Goal: Find specific page/section: Find specific page/section

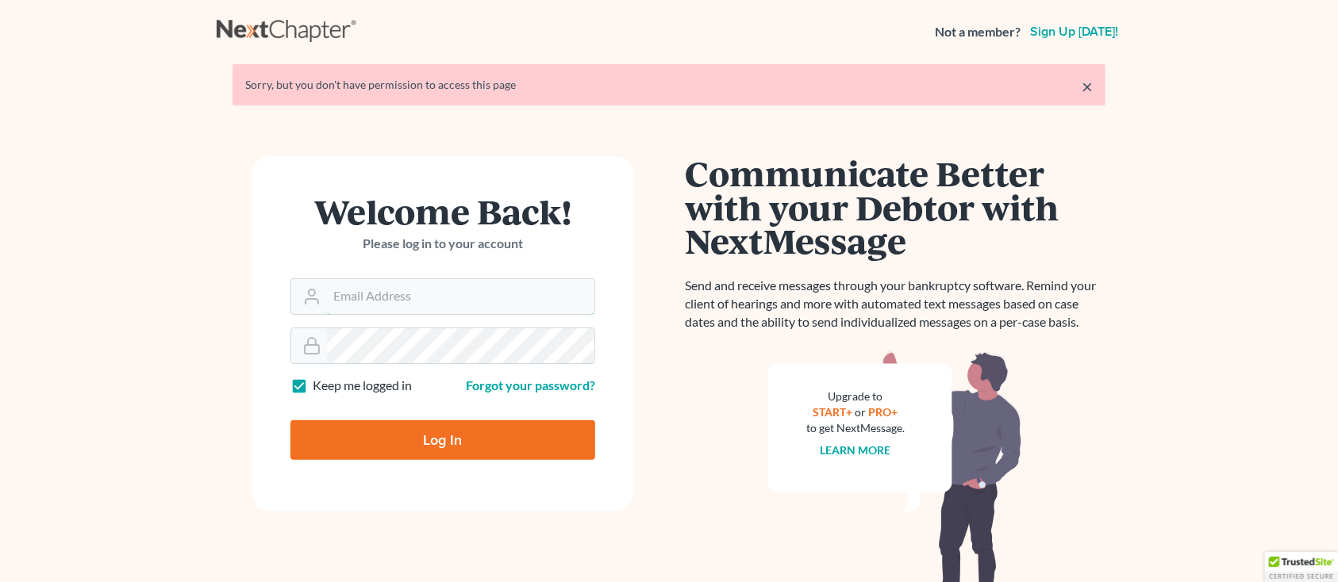
type input "[PERSON_NAME][EMAIL_ADDRESS][DOMAIN_NAME]"
click at [498, 446] on input "Log In" at bounding box center [442, 441] width 305 height 40
type input "Thinking..."
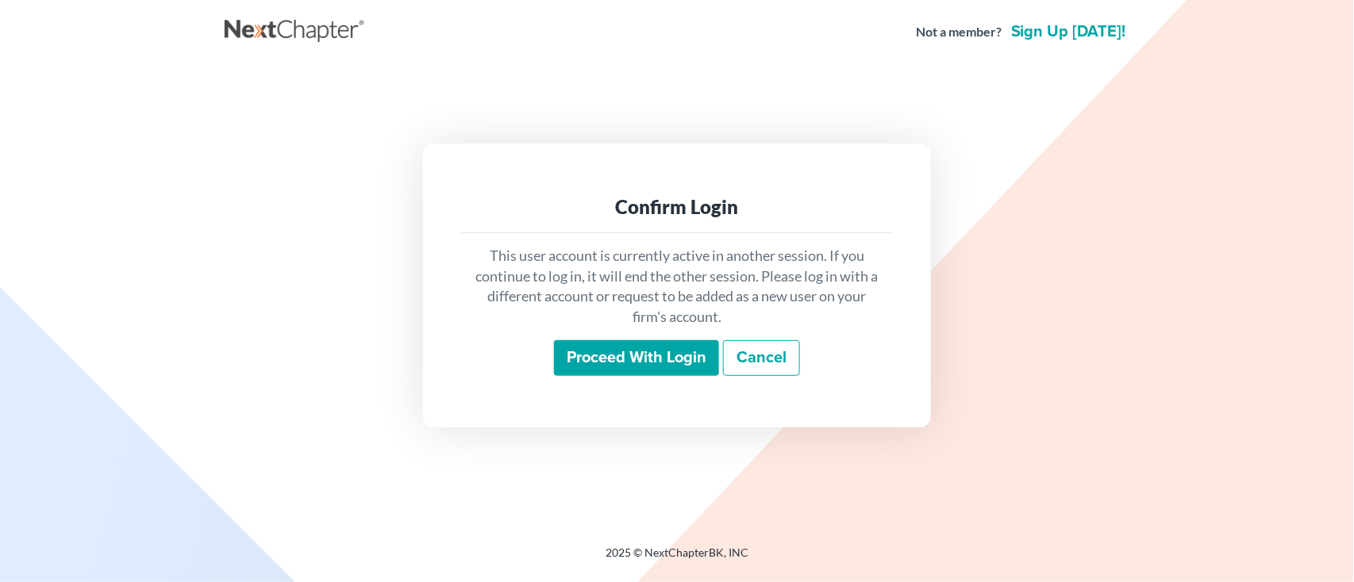
click at [632, 360] on input "Proceed with login" at bounding box center [636, 358] width 165 height 37
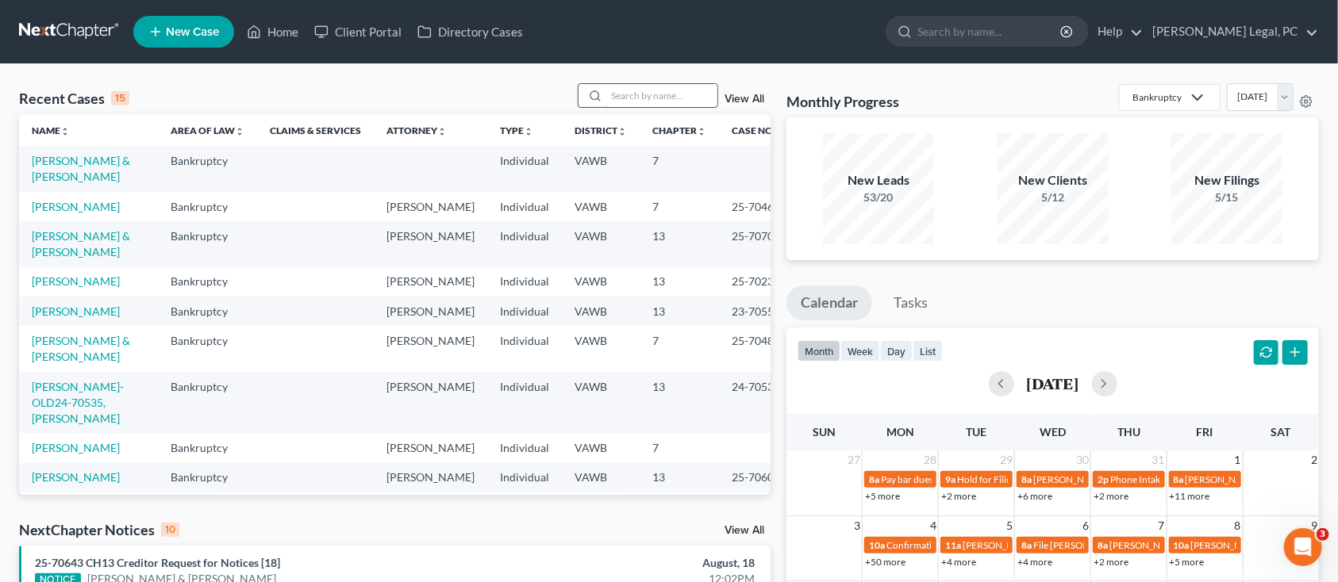
click at [617, 94] on input "search" at bounding box center [661, 95] width 111 height 23
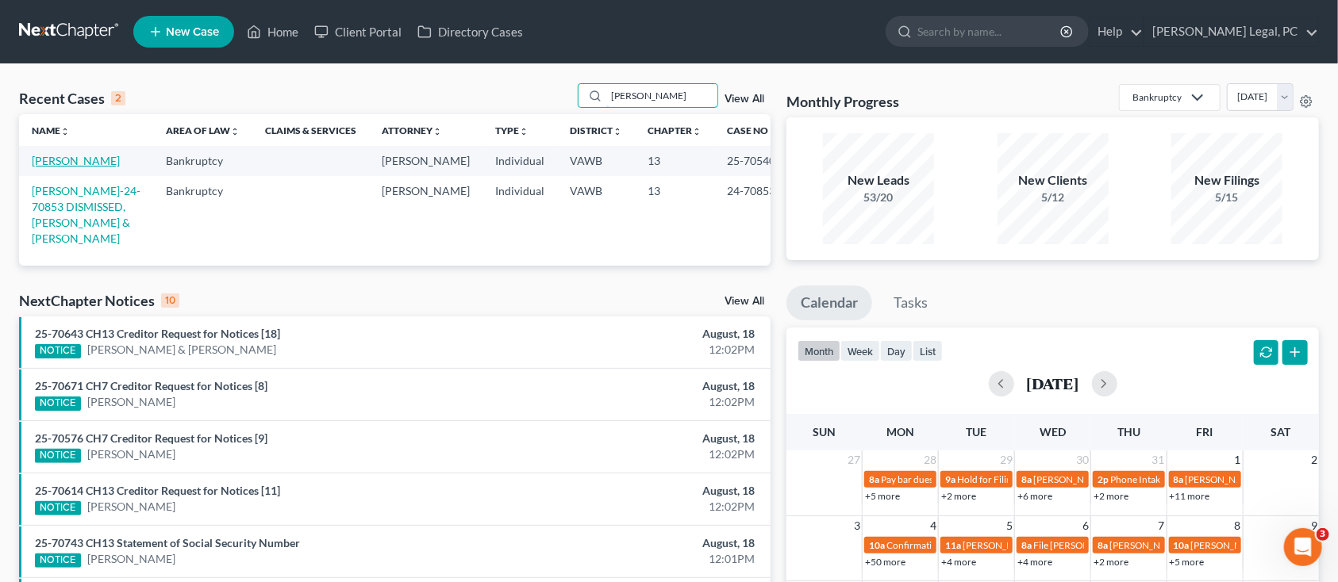
type input "sheally"
click at [68, 163] on link "Sheally, Jeremy" at bounding box center [76, 160] width 88 height 13
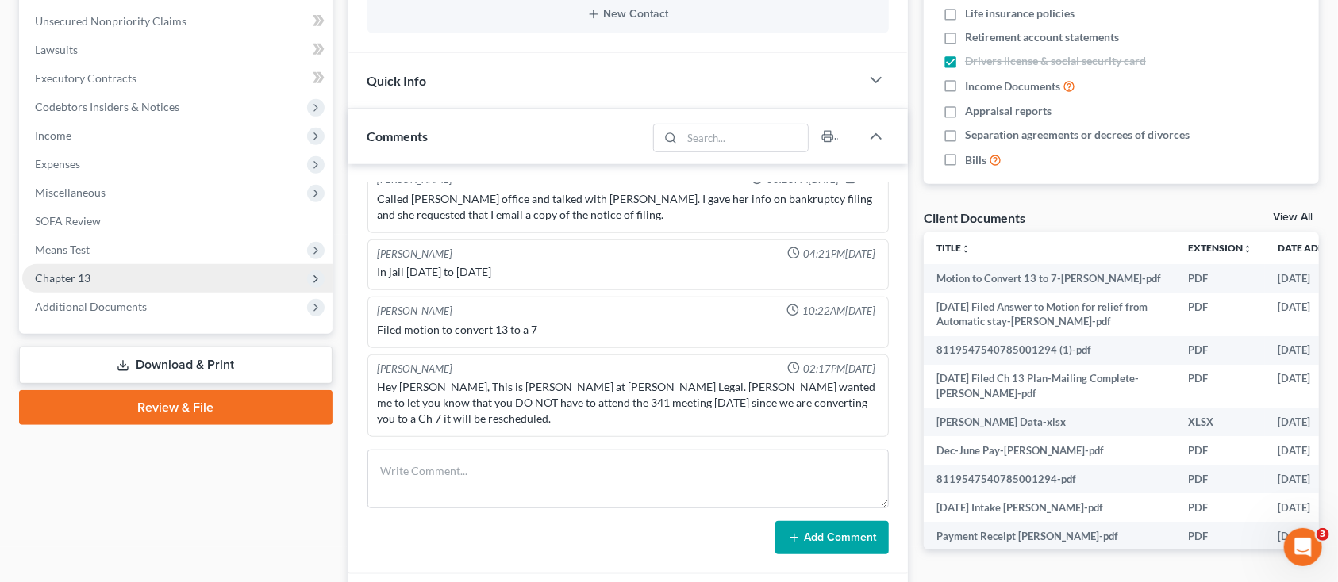
scroll to position [423, 0]
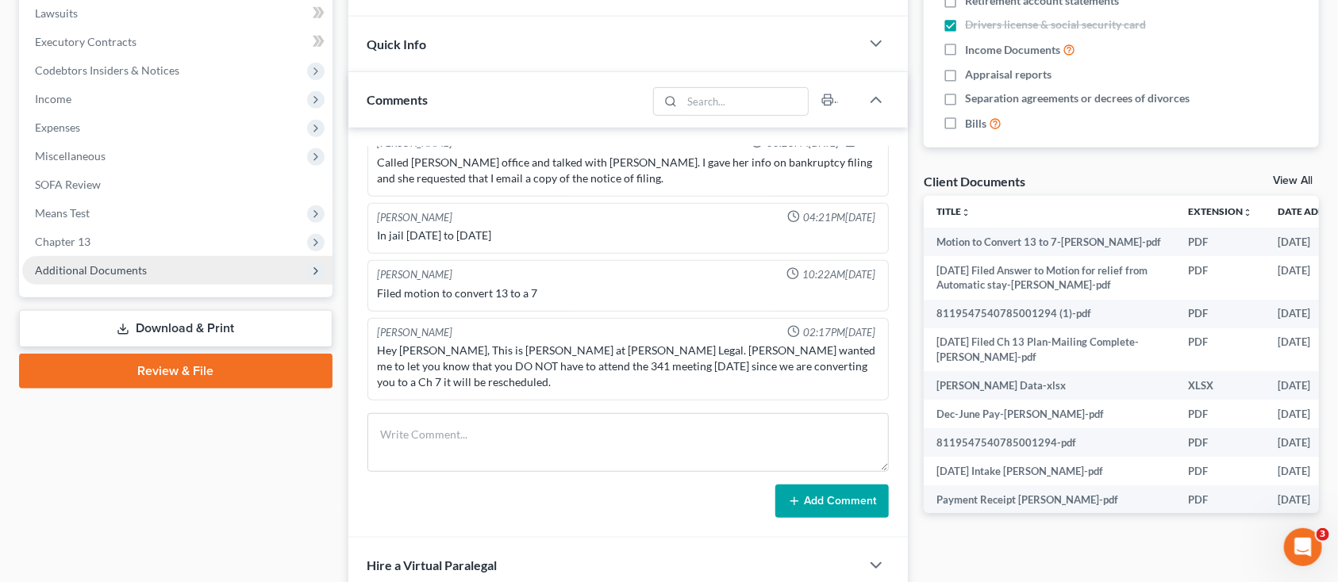
click at [129, 273] on span "Additional Documents" at bounding box center [91, 269] width 112 height 13
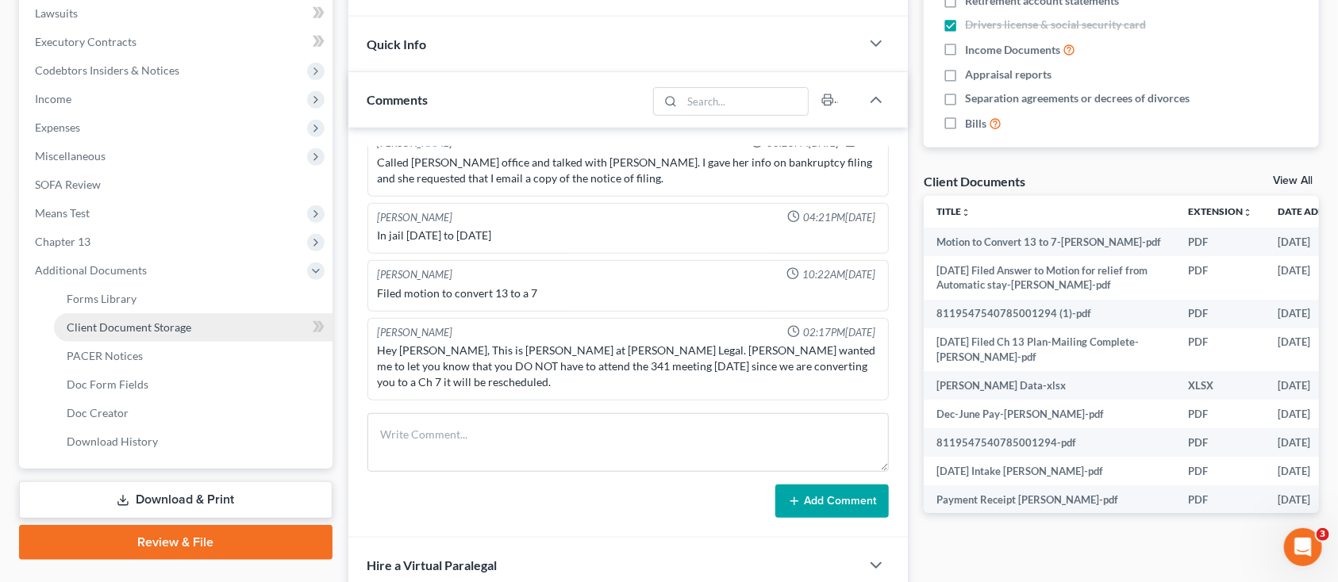
click at [156, 329] on span "Client Document Storage" at bounding box center [129, 327] width 125 height 13
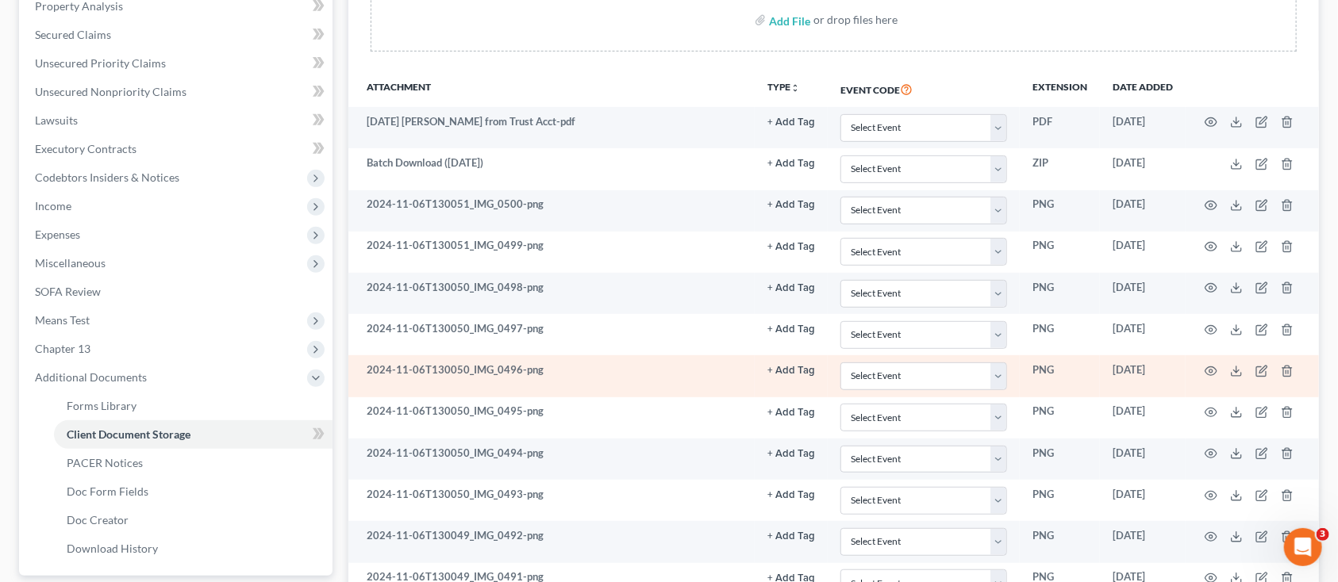
scroll to position [317, 0]
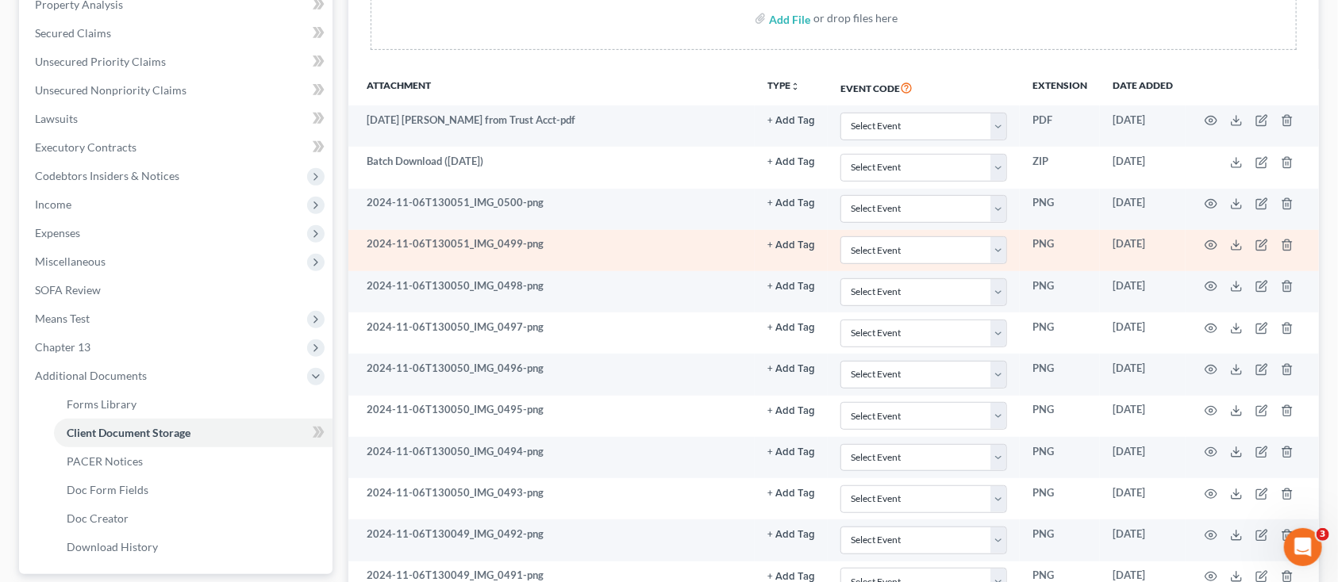
click at [467, 259] on td "2024-11-06T130051_IMG_0499-png" at bounding box center [551, 250] width 407 height 41
click at [1210, 241] on icon "button" at bounding box center [1211, 245] width 12 height 9
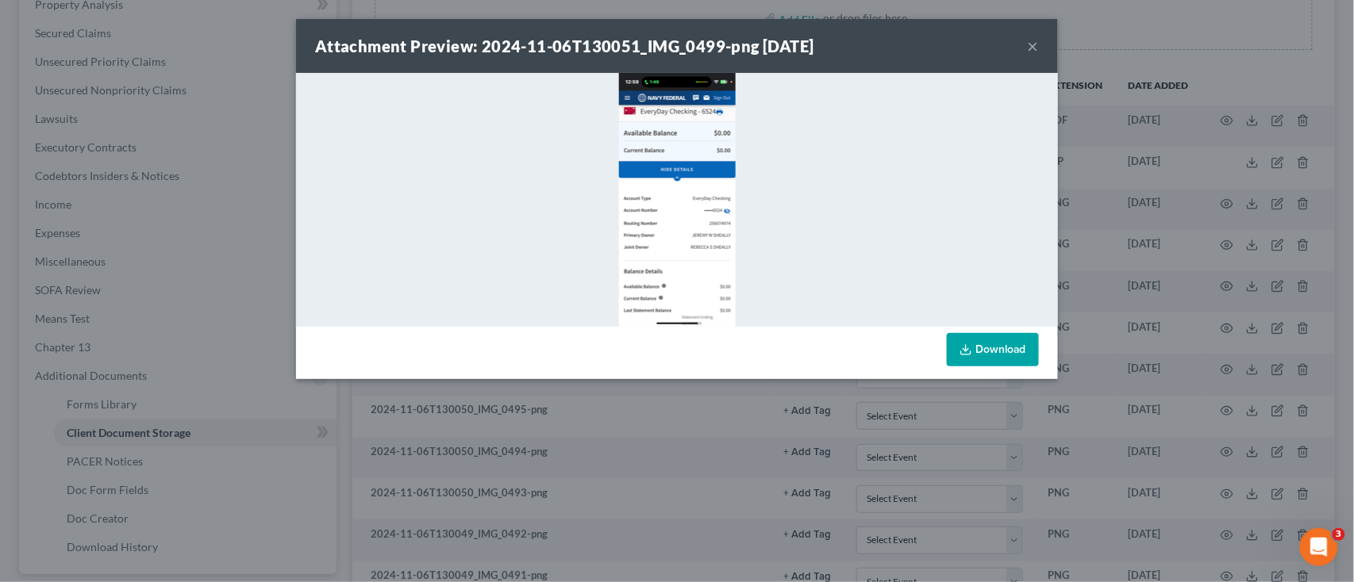
click at [695, 237] on img at bounding box center [677, 200] width 117 height 254
click at [1026, 41] on div "Attachment Preview: 2024-11-06T130051_IMG_0499-png 06/05/2025 ×" at bounding box center [677, 46] width 762 height 54
click at [1026, 42] on div "Attachment Preview: 2024-11-06T130051_IMG_0499-png 06/05/2025 ×" at bounding box center [677, 46] width 762 height 54
click at [1040, 44] on div "Attachment Preview: 2024-11-06T130051_IMG_0499-png 06/05/2025 ×" at bounding box center [677, 46] width 762 height 54
click at [1028, 41] on button "×" at bounding box center [1033, 46] width 11 height 19
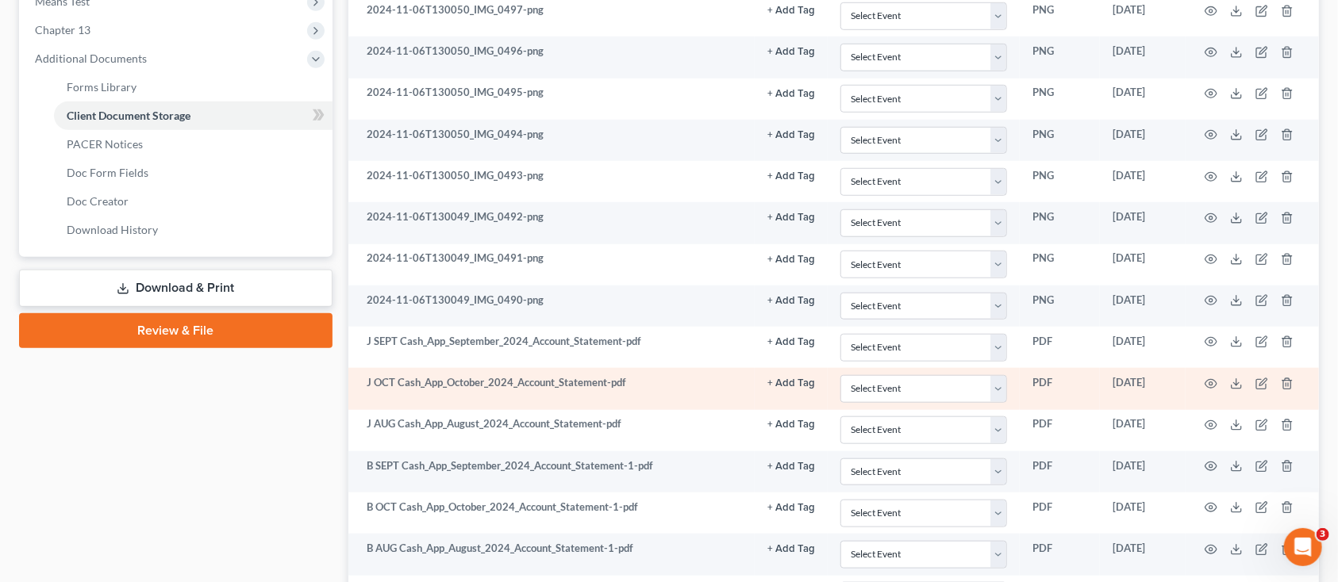
scroll to position [846, 0]
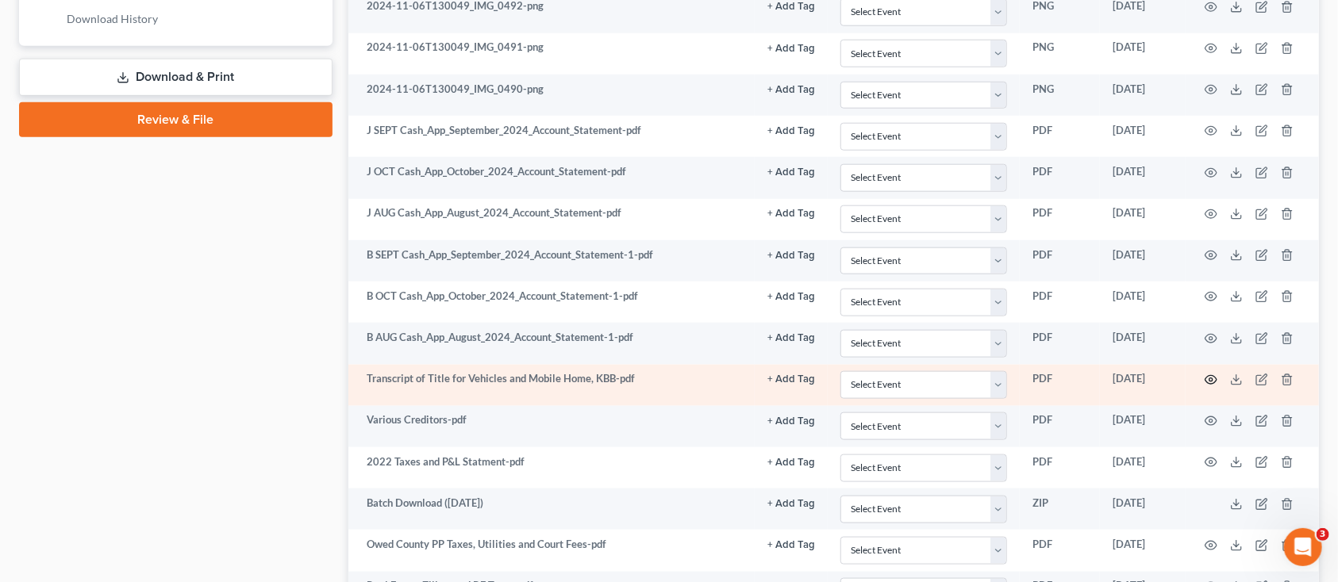
click at [1211, 375] on icon "button" at bounding box center [1211, 380] width 13 height 13
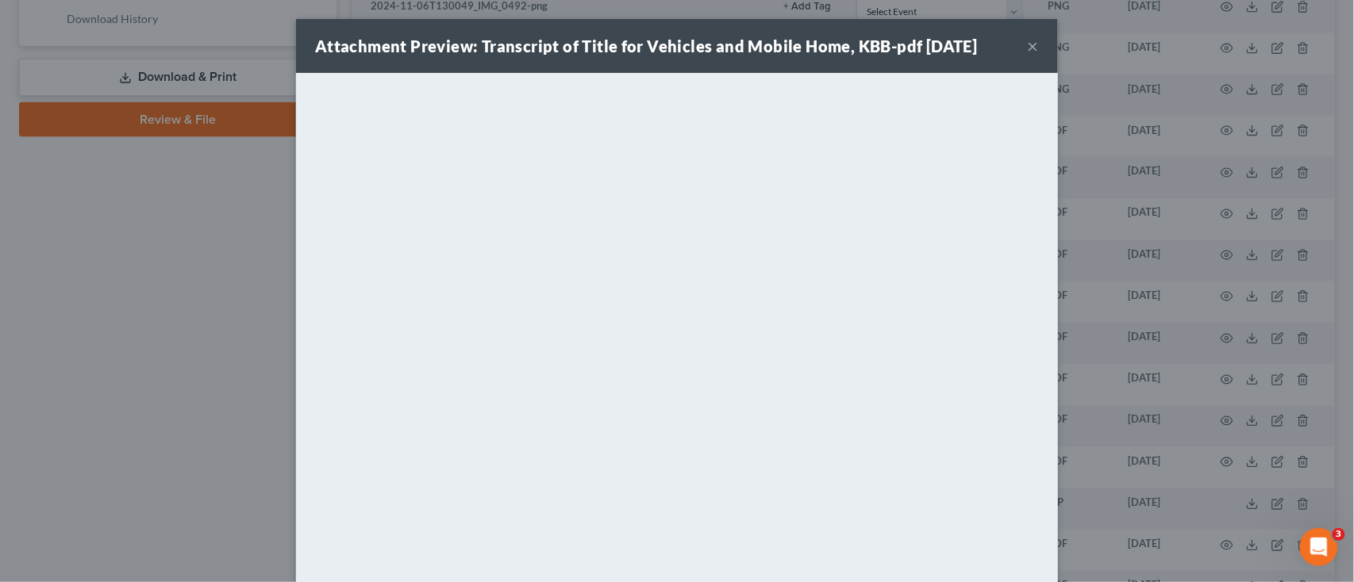
click at [1028, 47] on button "×" at bounding box center [1033, 46] width 11 height 19
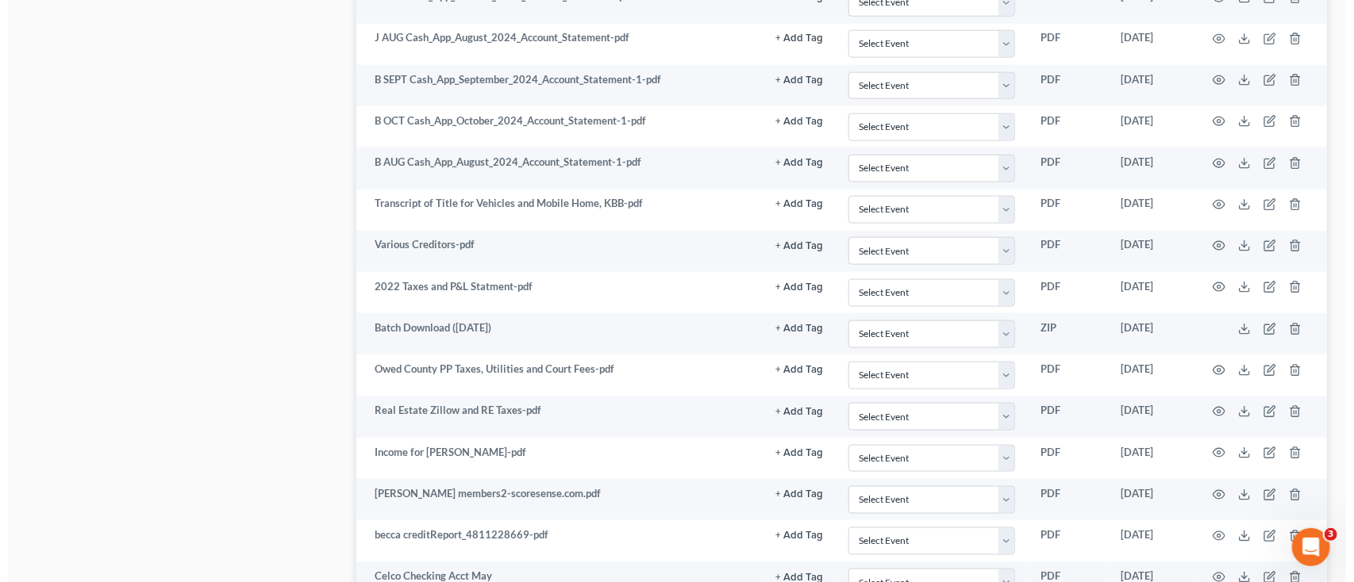
scroll to position [1058, 0]
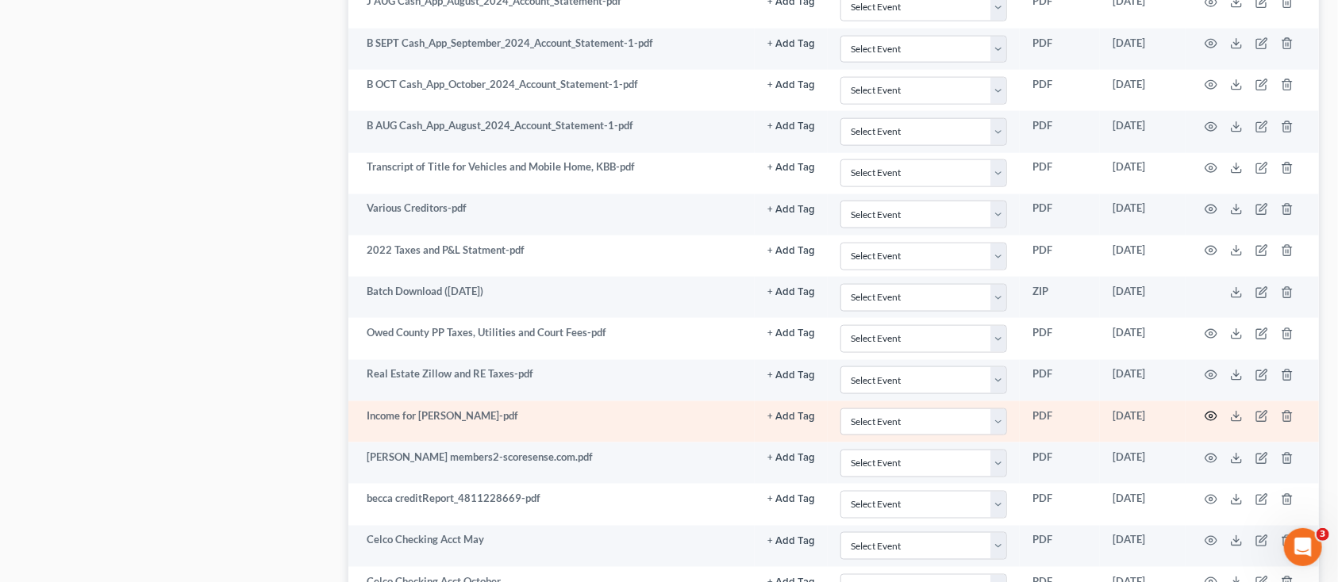
click at [1212, 416] on icon "button" at bounding box center [1211, 416] width 13 height 13
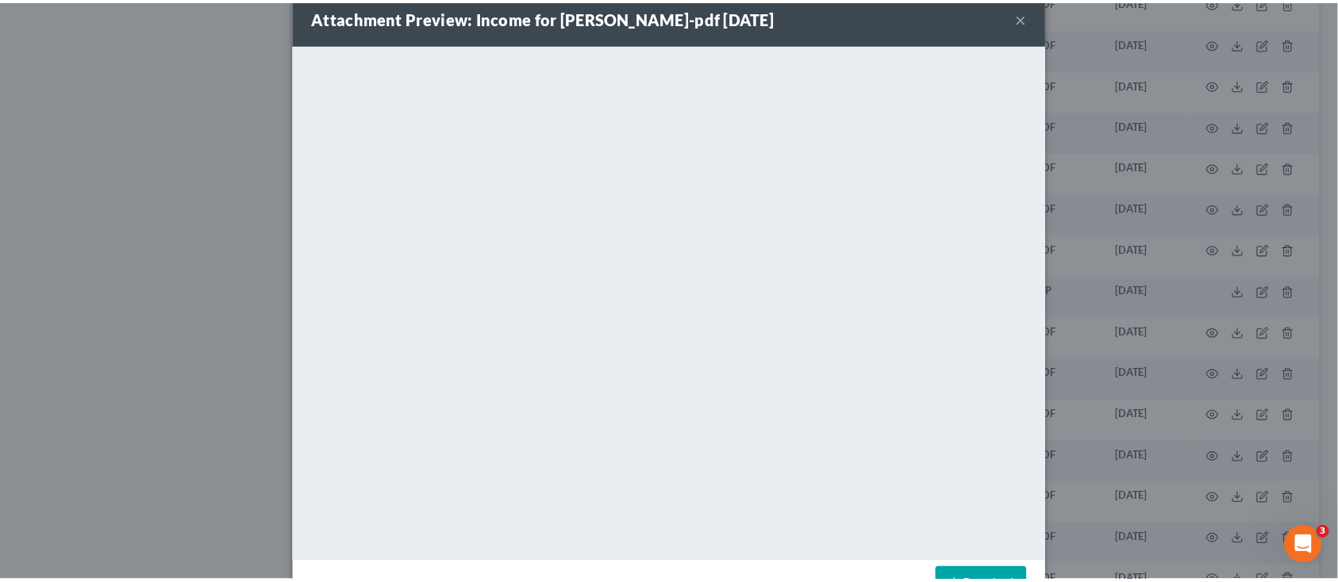
scroll to position [0, 0]
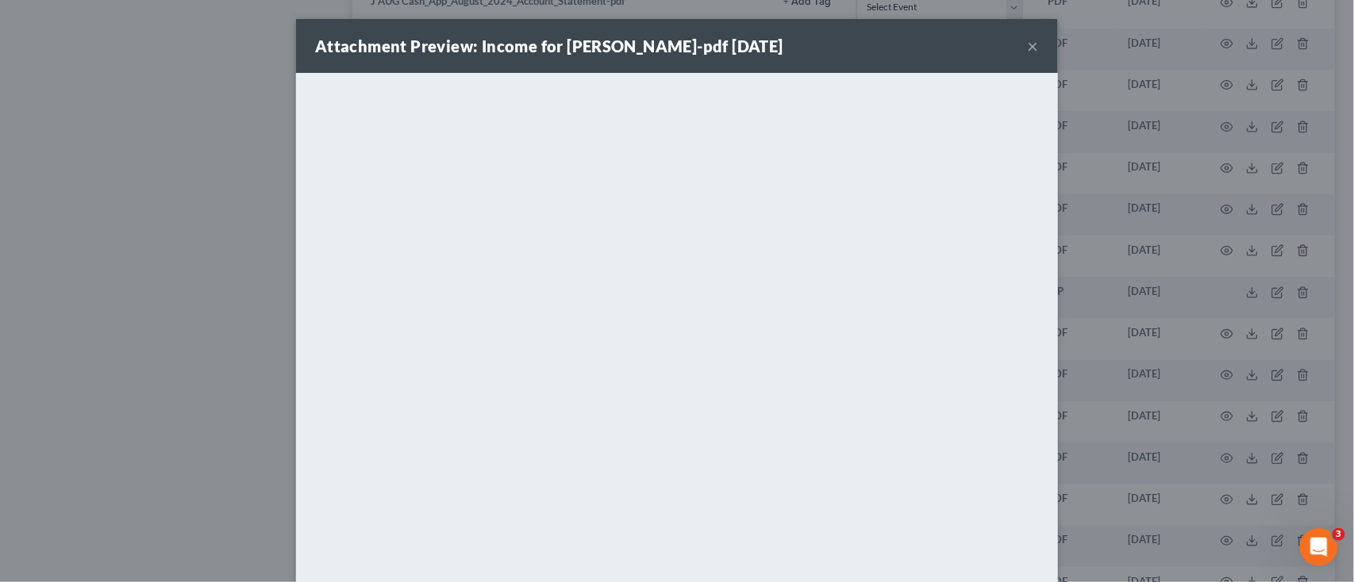
click at [1028, 47] on button "×" at bounding box center [1033, 46] width 11 height 19
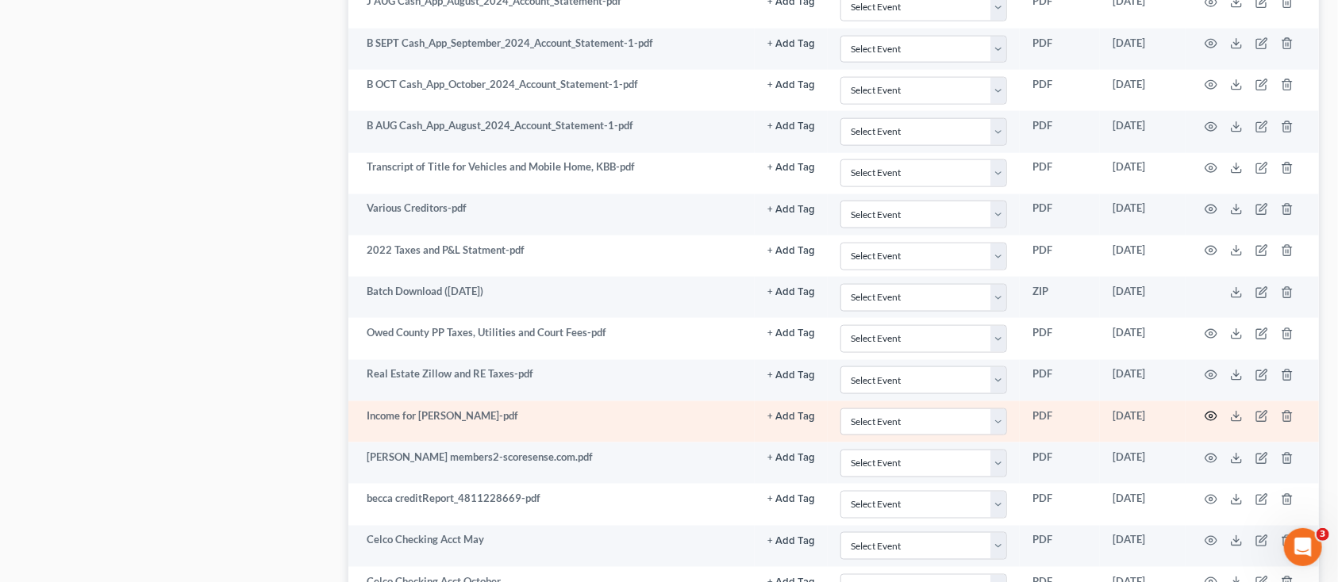
click at [1216, 416] on icon "button" at bounding box center [1211, 416] width 13 height 13
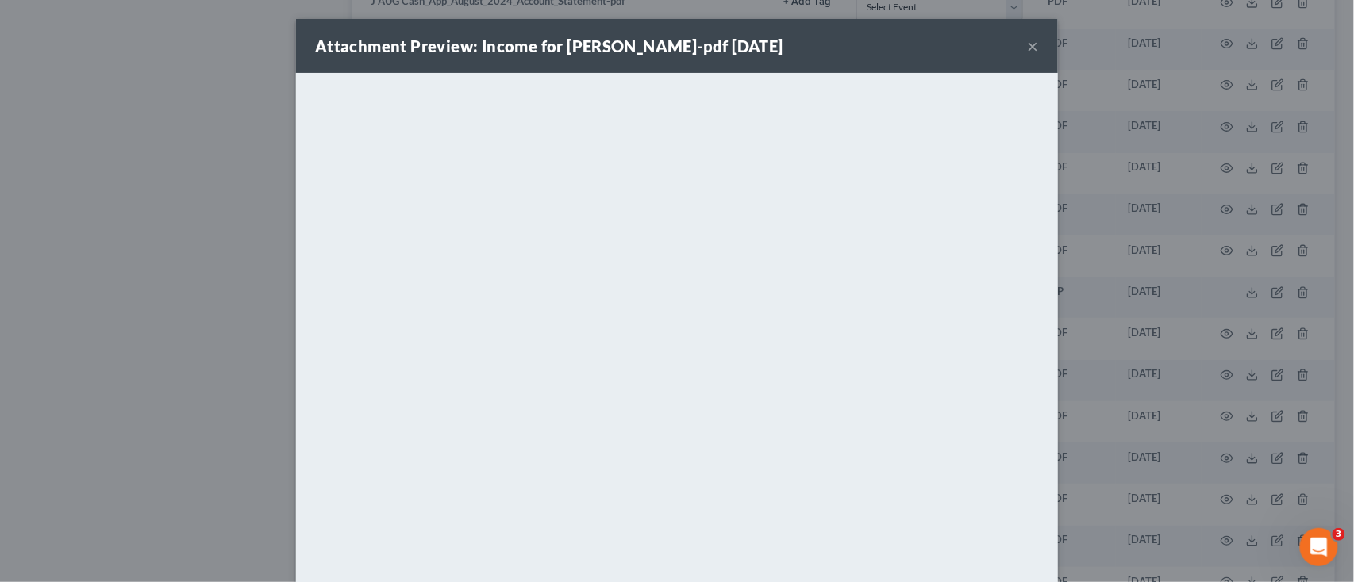
click at [1028, 46] on button "×" at bounding box center [1033, 46] width 11 height 19
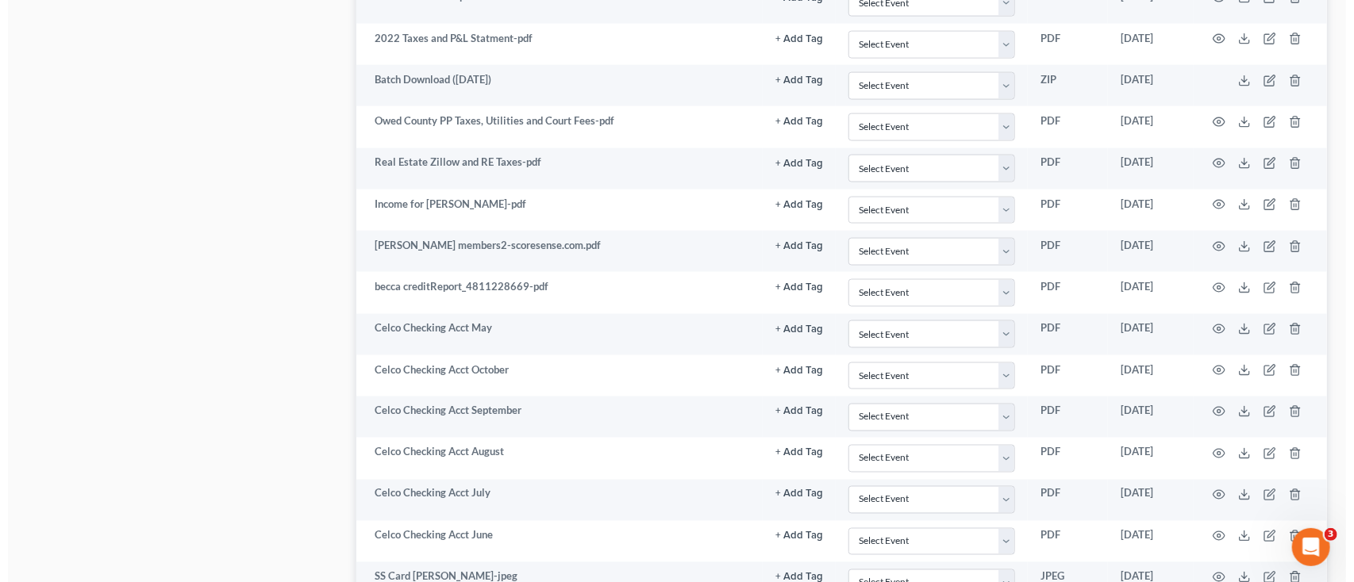
scroll to position [1375, 0]
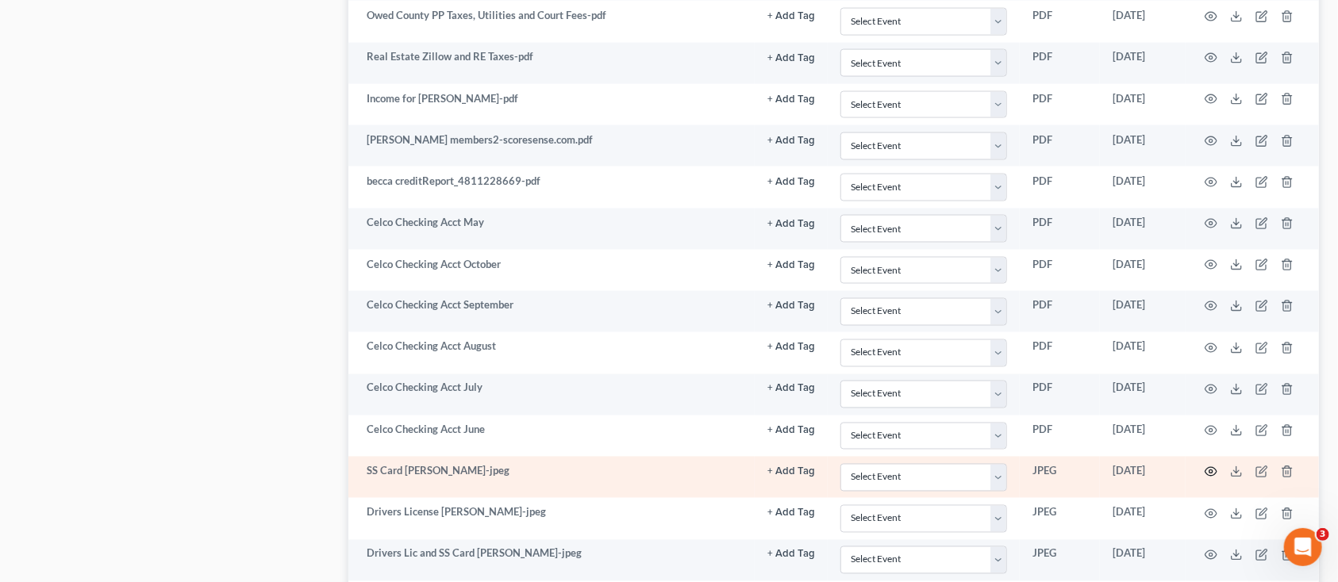
click at [1206, 475] on icon "button" at bounding box center [1211, 472] width 12 height 9
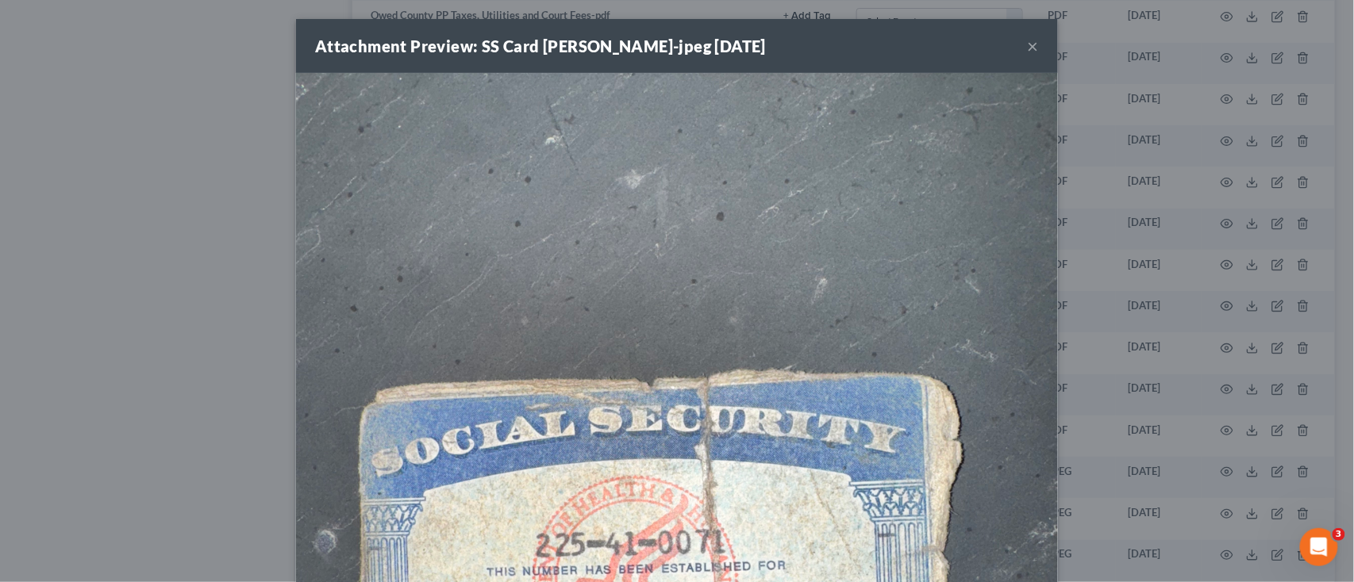
click at [655, 255] on img at bounding box center [677, 581] width 762 height 1016
drag, startPoint x: 866, startPoint y: 223, endPoint x: 554, endPoint y: 254, distance: 313.4
click at [554, 254] on img at bounding box center [677, 581] width 762 height 1016
click at [201, 217] on div "Attachment Preview: SS Card Jeremy-jpeg 06/05/2025 × Download" at bounding box center [677, 291] width 1354 height 582
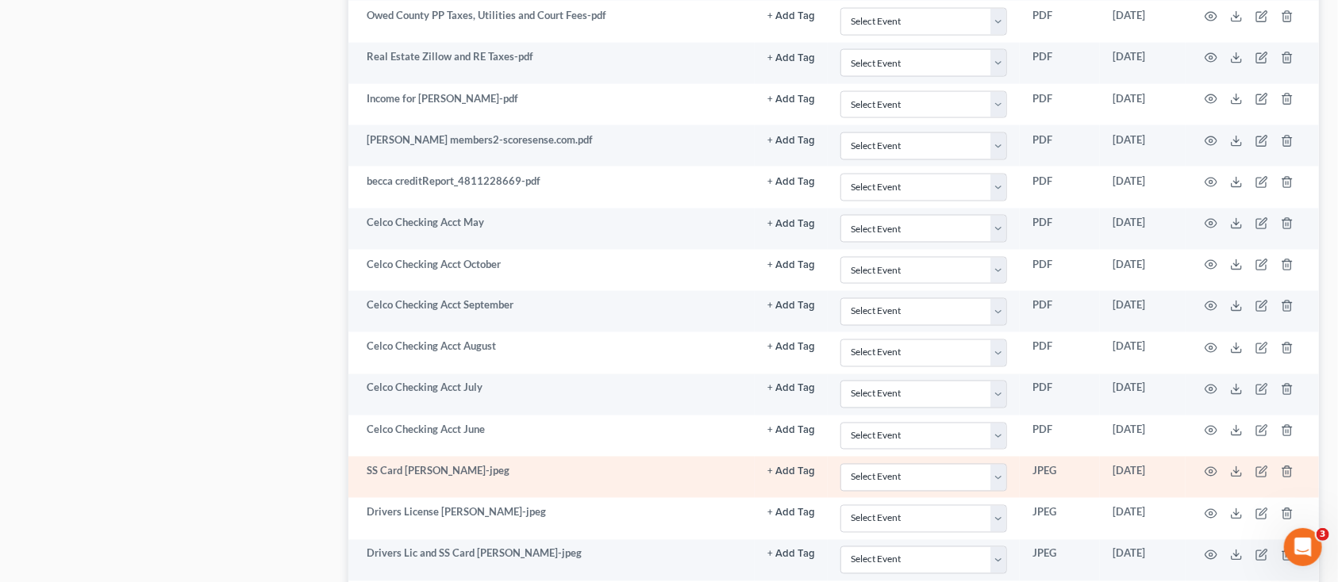
click at [384, 467] on td "SS Card Jeremy-jpeg" at bounding box center [551, 477] width 407 height 41
click at [1211, 470] on icon "button" at bounding box center [1211, 472] width 13 height 13
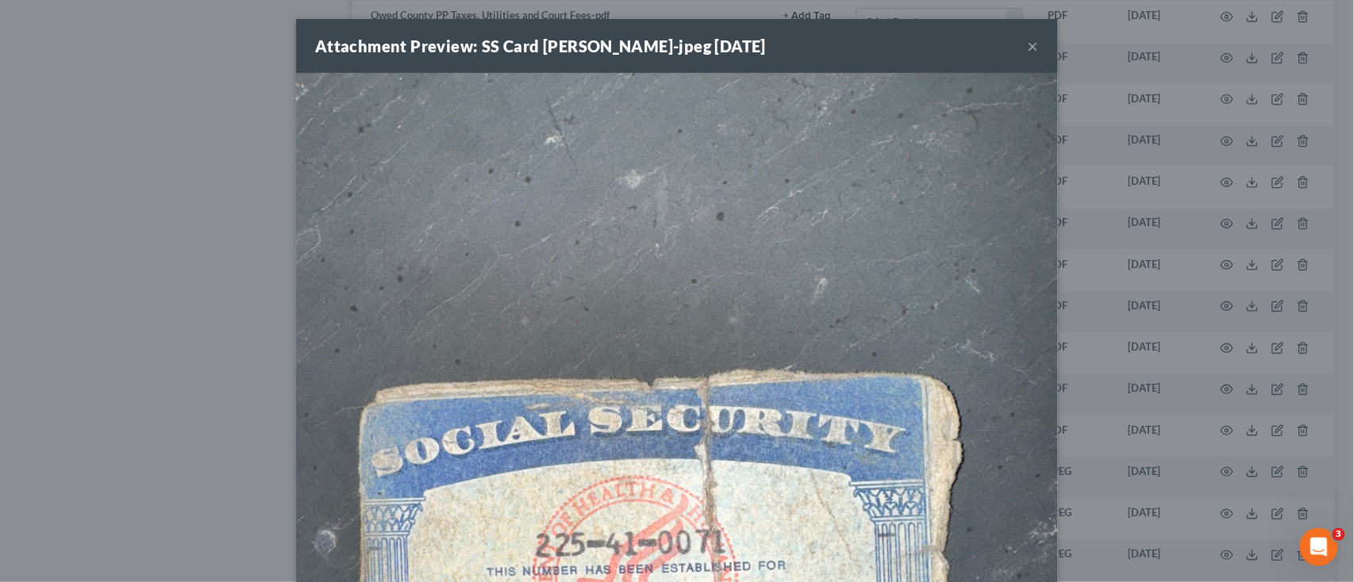
click at [1028, 48] on button "×" at bounding box center [1033, 46] width 11 height 19
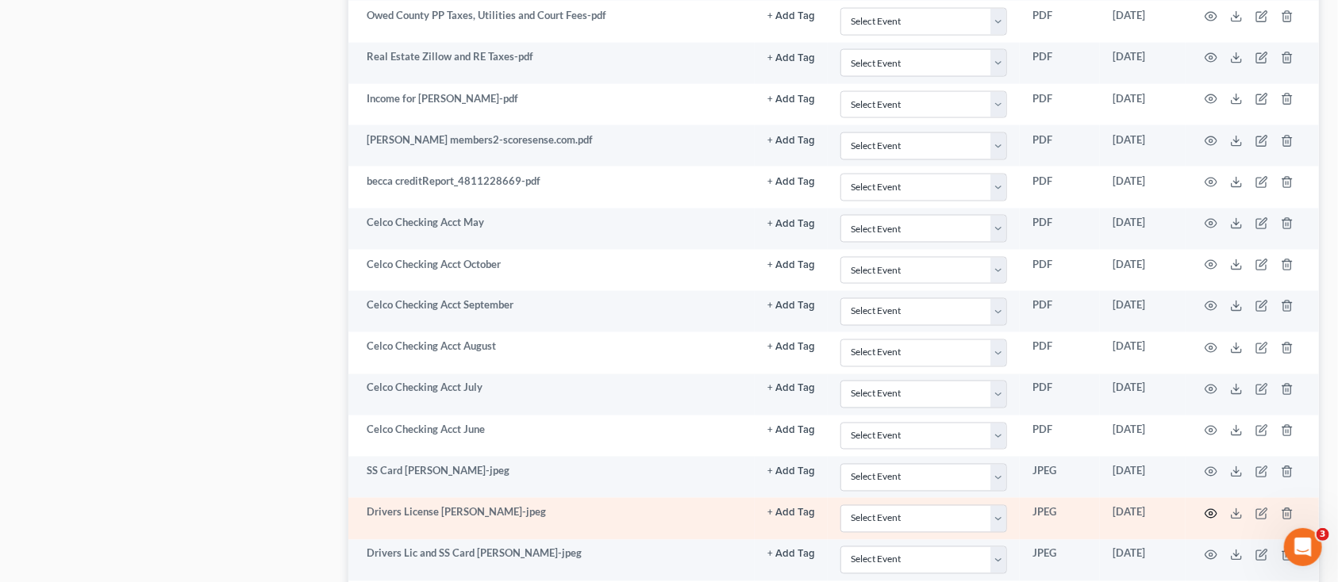
click at [1213, 515] on icon "button" at bounding box center [1211, 514] width 13 height 13
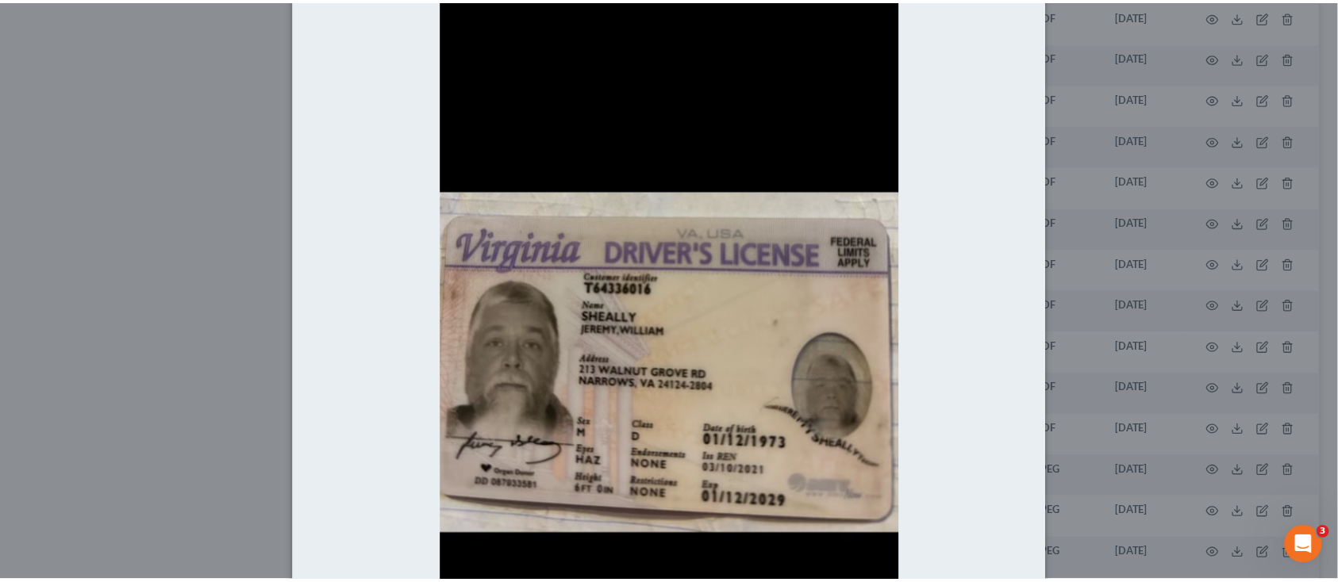
scroll to position [0, 0]
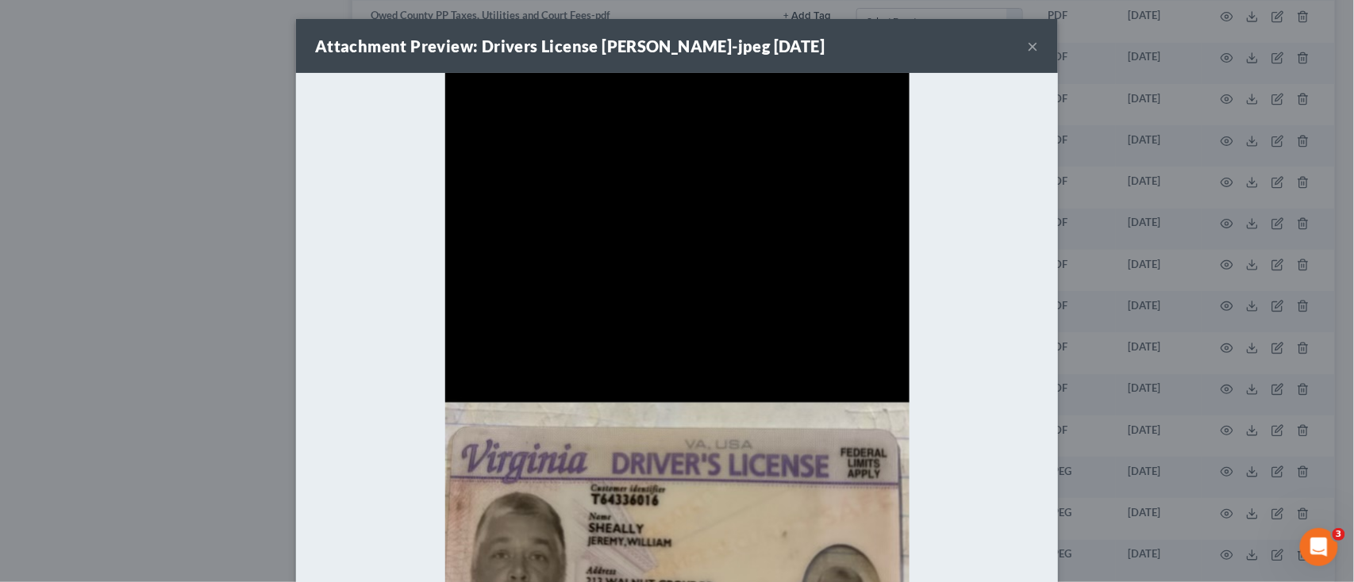
click at [1028, 42] on button "×" at bounding box center [1033, 46] width 11 height 19
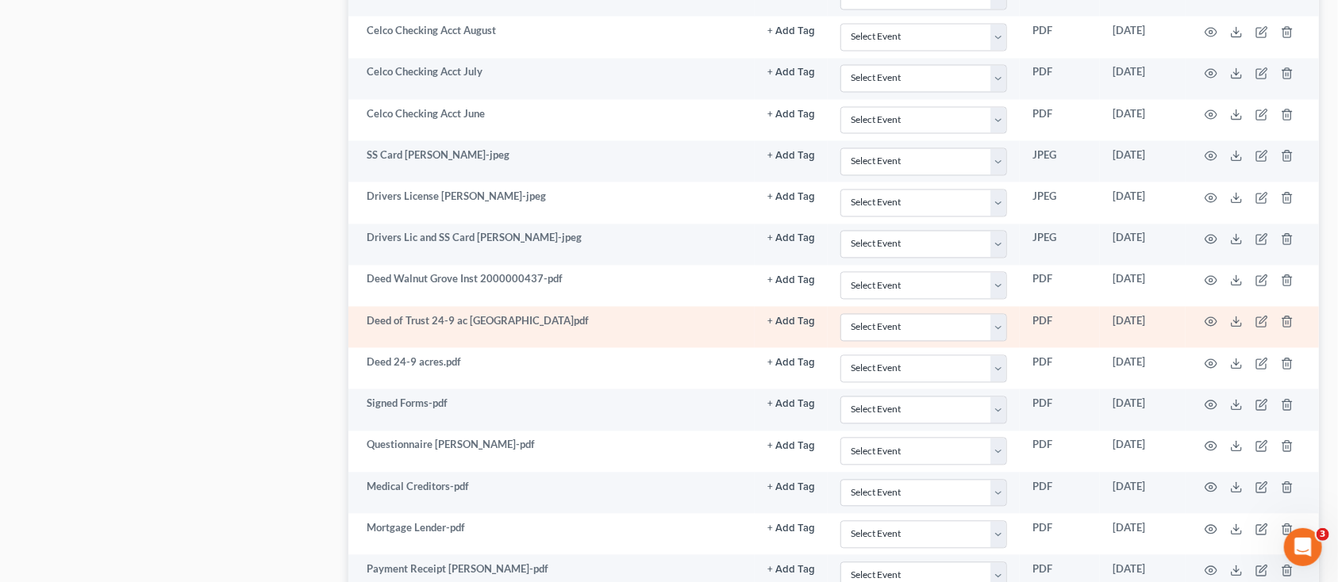
scroll to position [1693, 0]
click at [1209, 327] on icon "button" at bounding box center [1211, 320] width 13 height 13
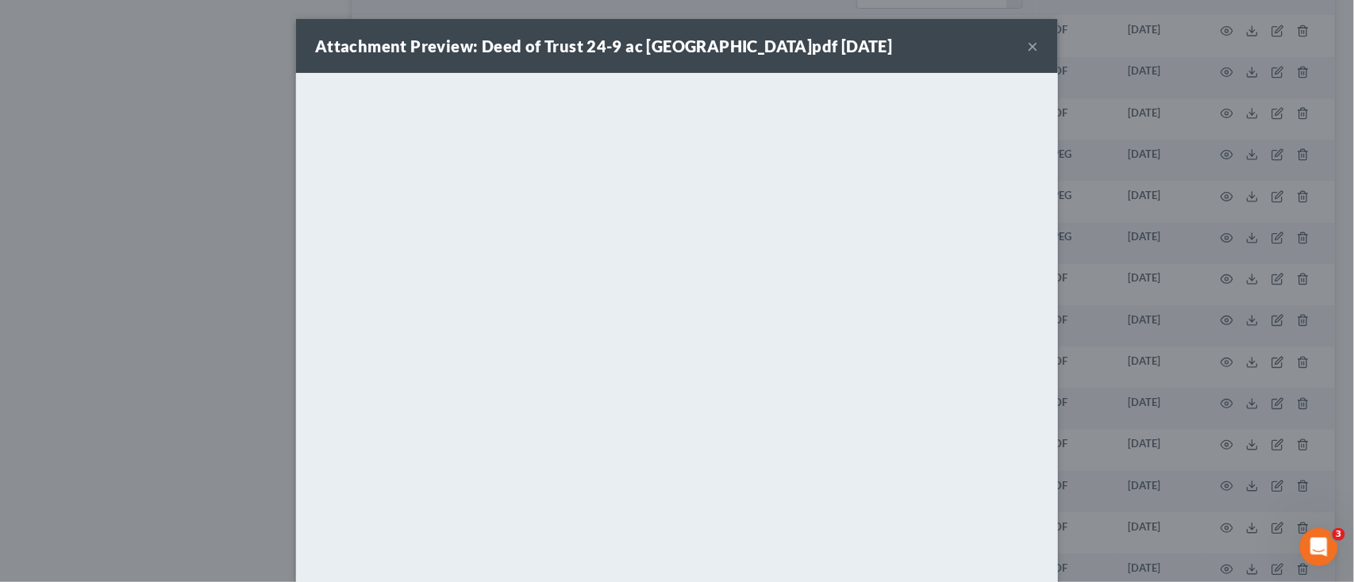
click at [1028, 42] on button "×" at bounding box center [1033, 46] width 11 height 19
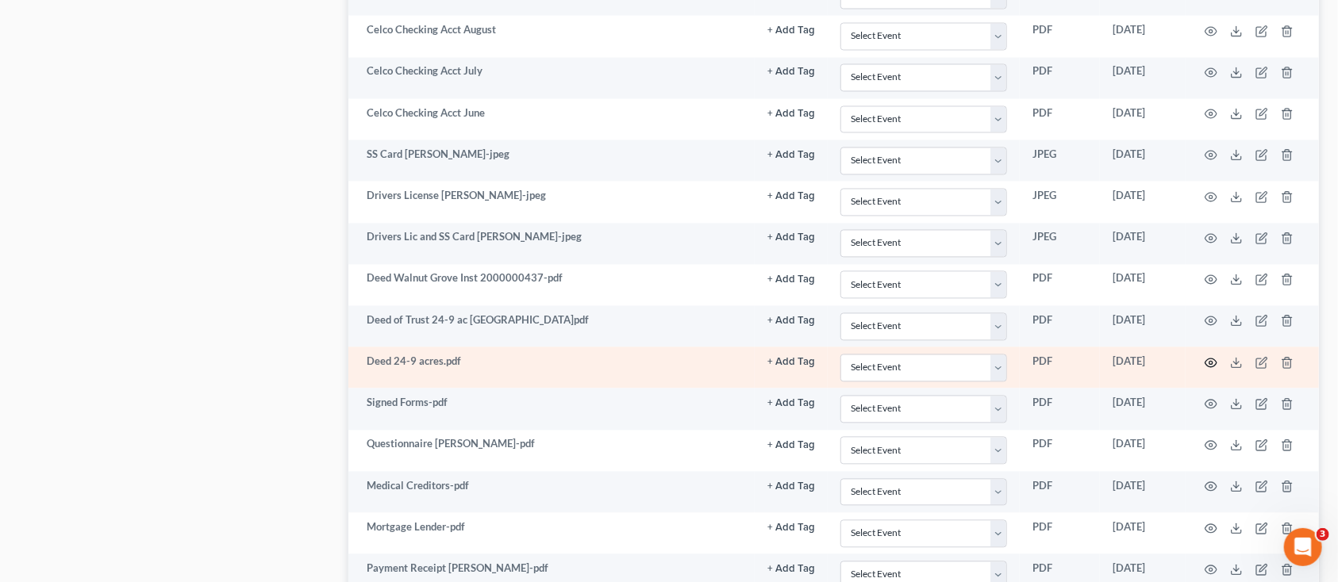
click at [1209, 364] on circle "button" at bounding box center [1210, 362] width 3 height 3
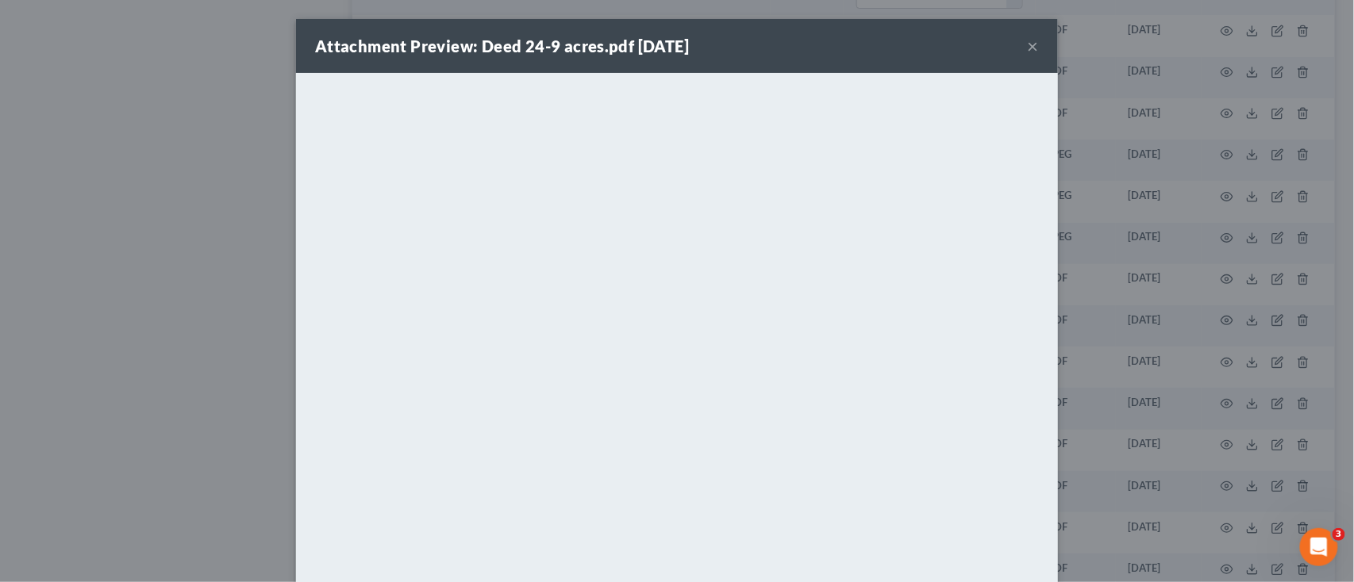
click at [1033, 42] on div "Attachment Preview: Deed 24-9 acres.pdf 06/05/2025 ×" at bounding box center [677, 46] width 762 height 54
click at [1028, 38] on button "×" at bounding box center [1033, 46] width 11 height 19
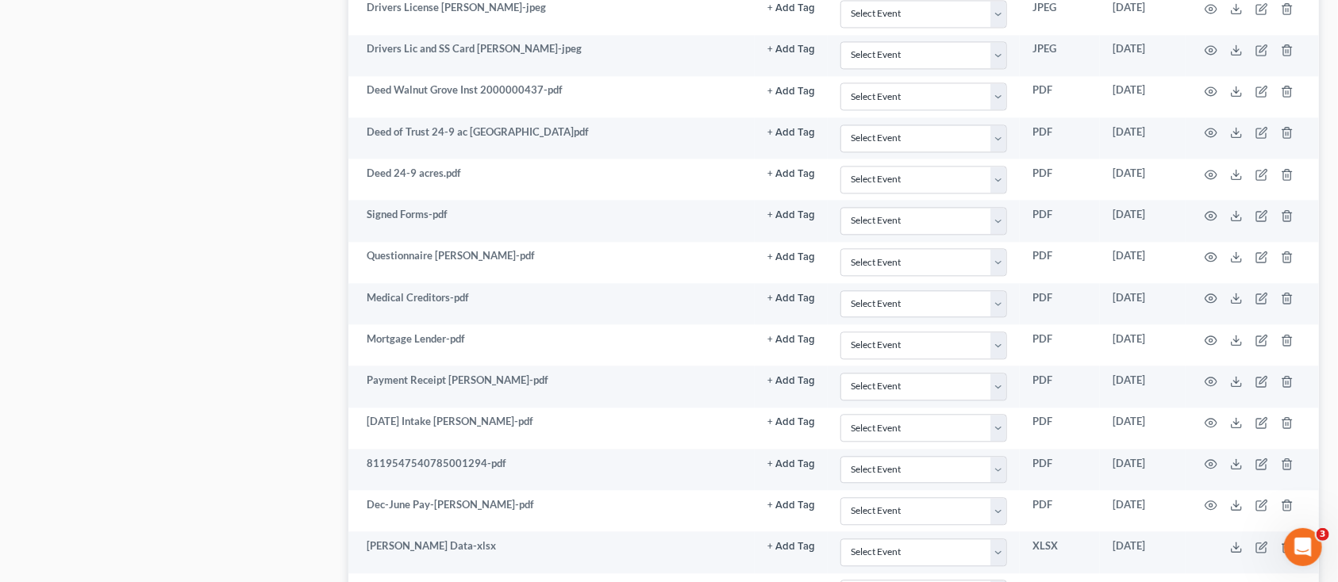
scroll to position [1904, 0]
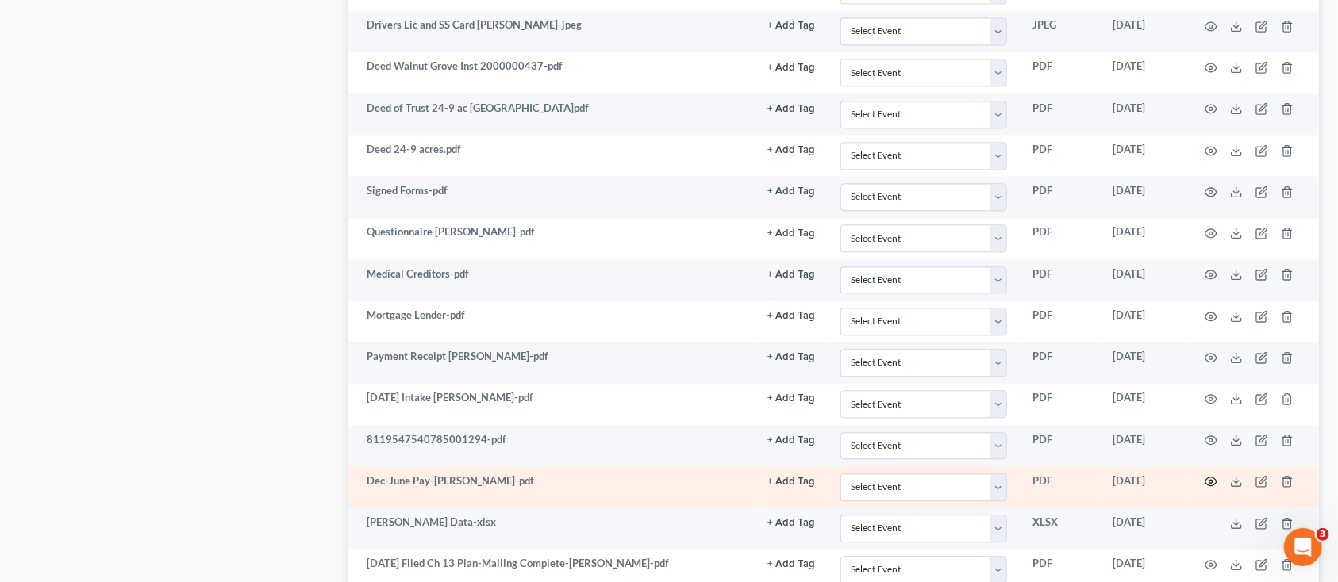
click at [1213, 487] on icon "button" at bounding box center [1211, 481] width 13 height 13
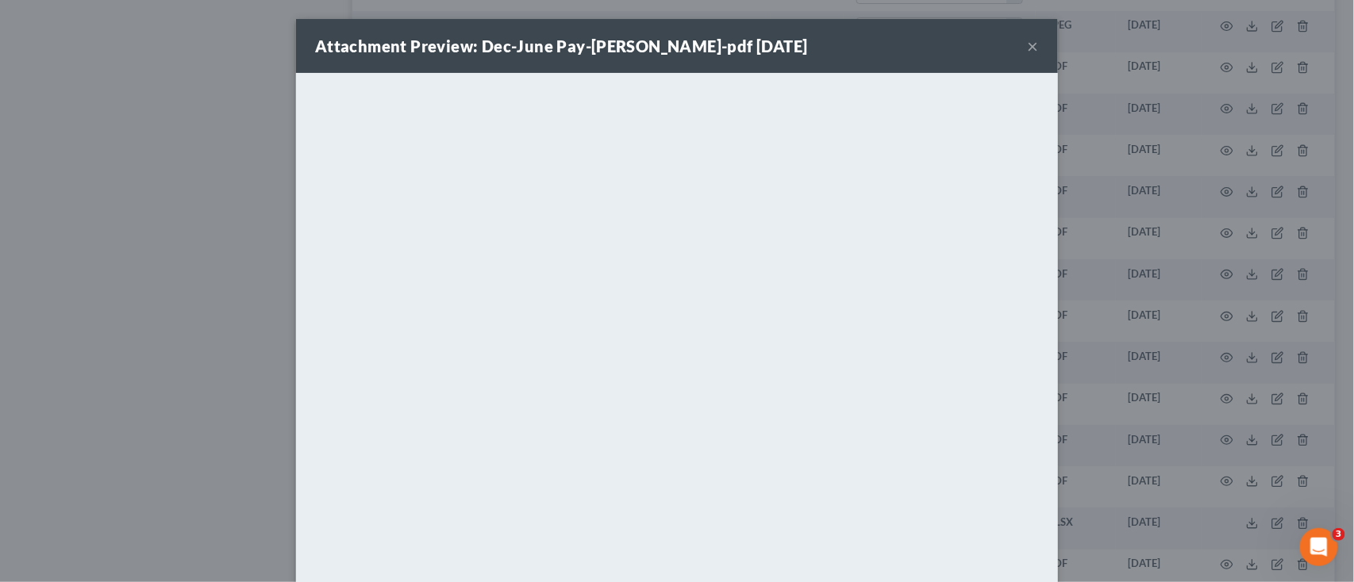
click at [1028, 47] on button "×" at bounding box center [1033, 46] width 11 height 19
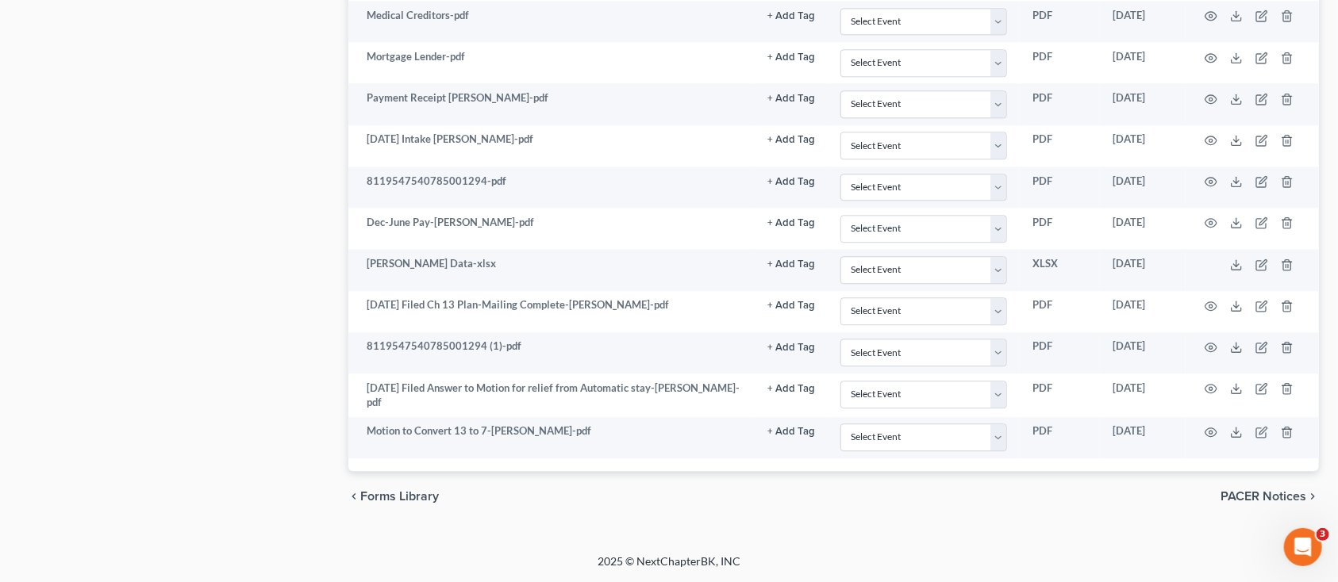
scroll to position [2166, 0]
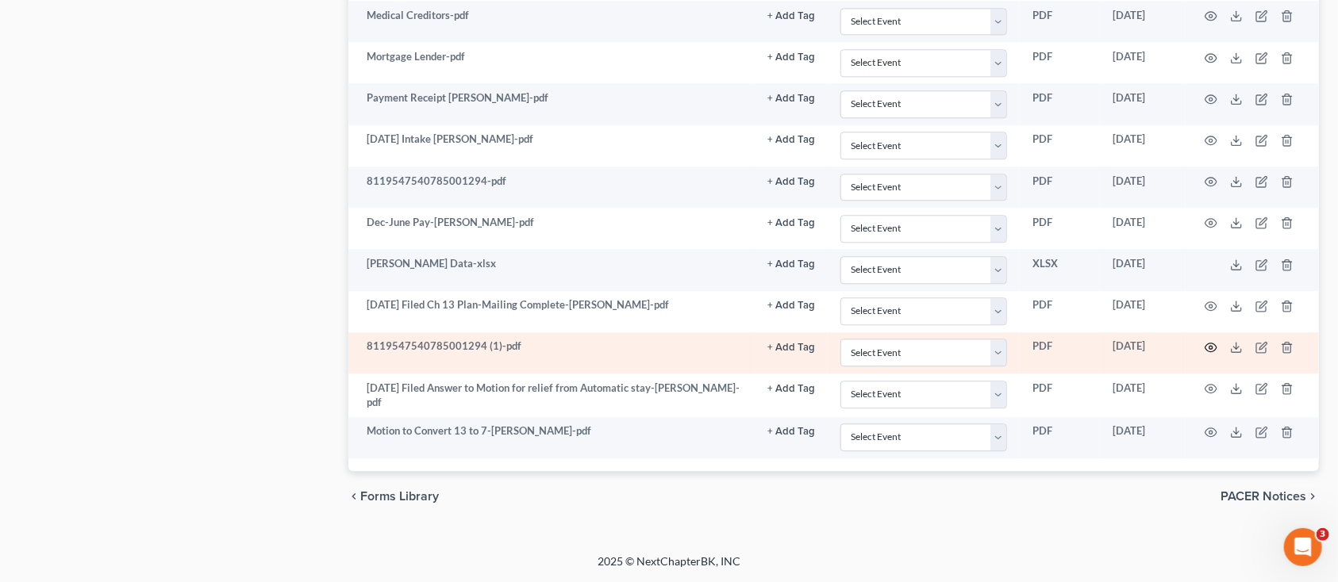
click at [1209, 347] on icon "button" at bounding box center [1211, 348] width 12 height 9
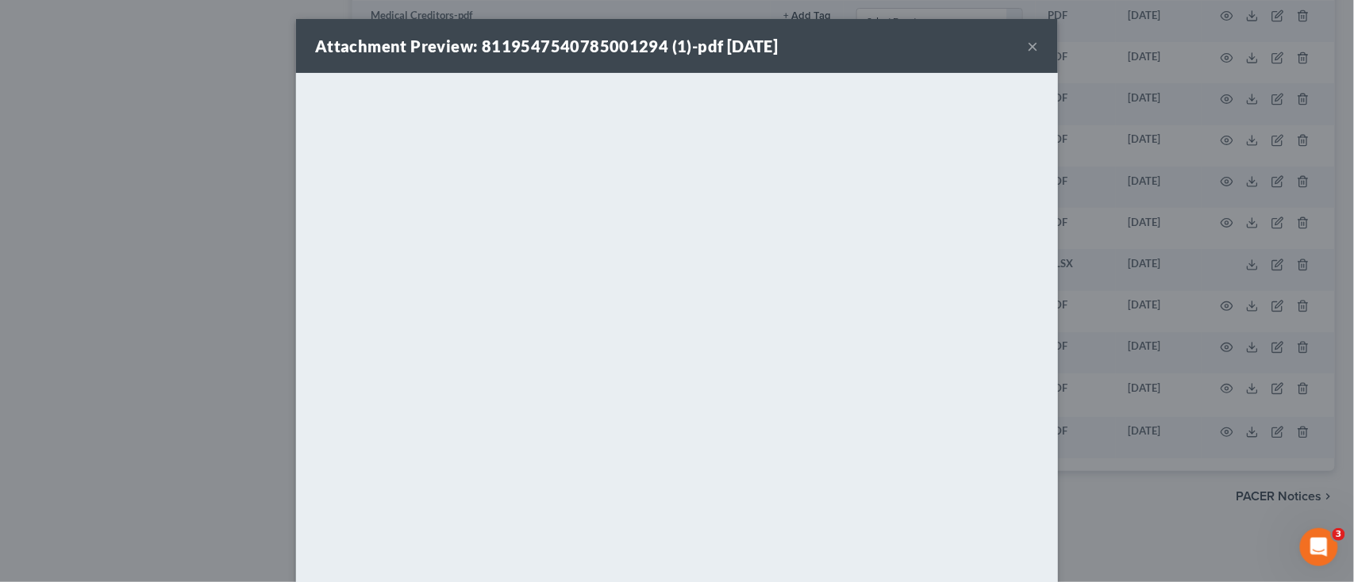
click at [1028, 47] on button "×" at bounding box center [1033, 46] width 11 height 19
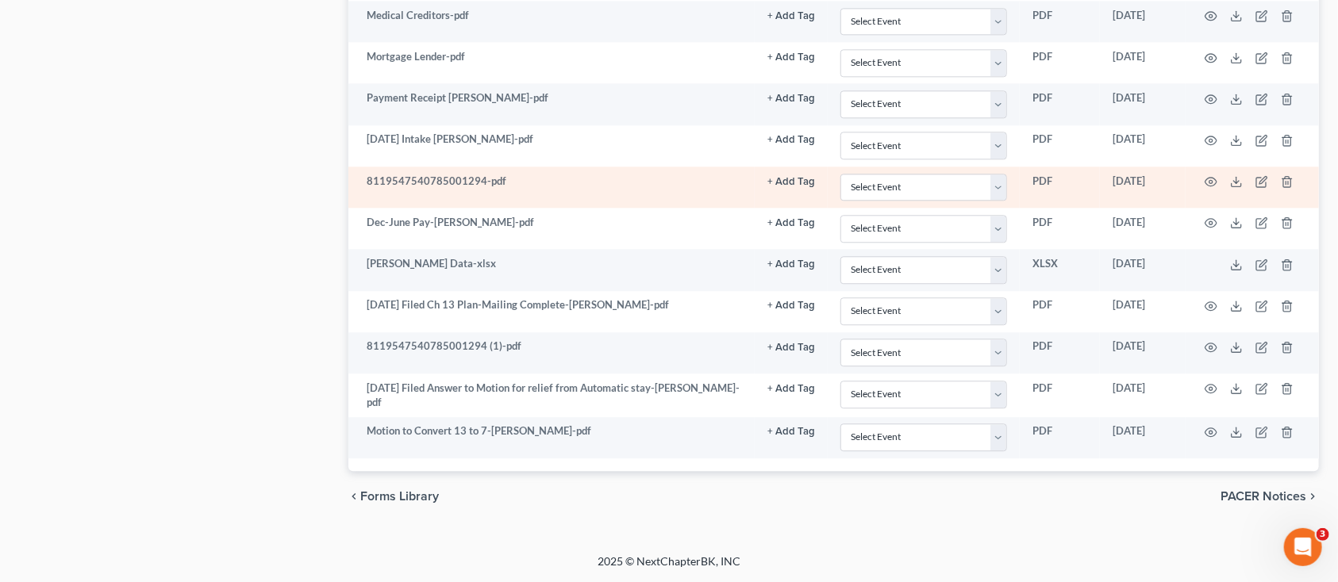
click at [1219, 182] on td at bounding box center [1252, 187] width 133 height 41
click at [1207, 183] on icon "button" at bounding box center [1211, 181] width 13 height 13
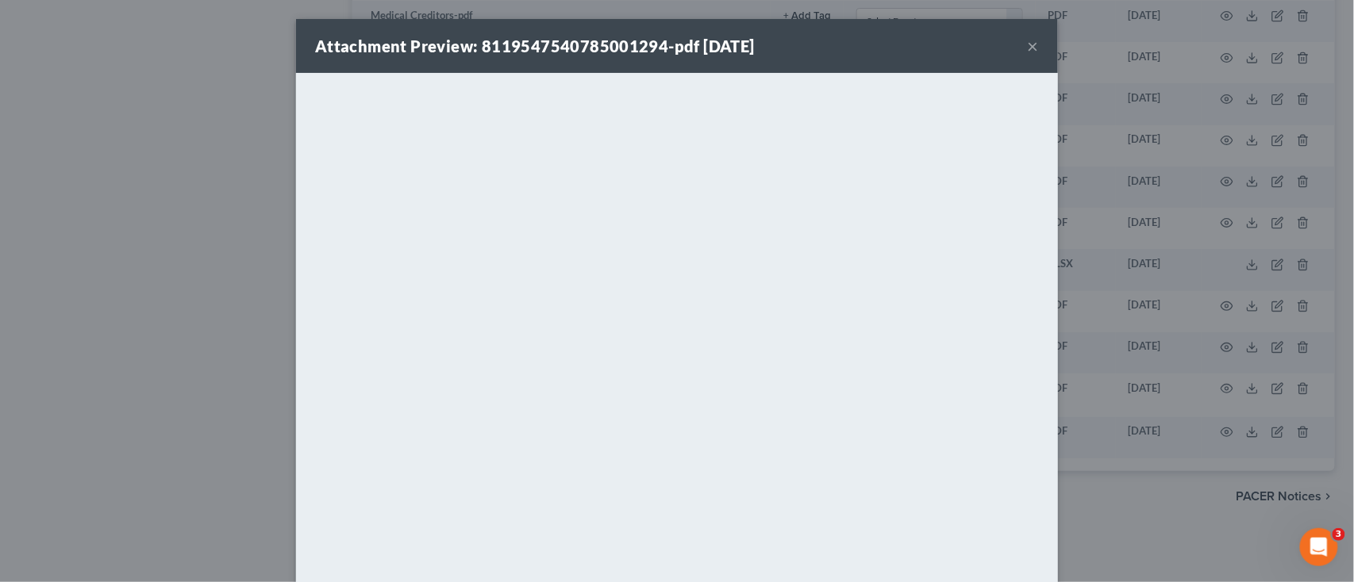
click at [1031, 44] on div "Attachment Preview: 8119547540785001294-pdf 06/26/2025 ×" at bounding box center [677, 46] width 762 height 54
click at [1028, 46] on button "×" at bounding box center [1033, 46] width 11 height 19
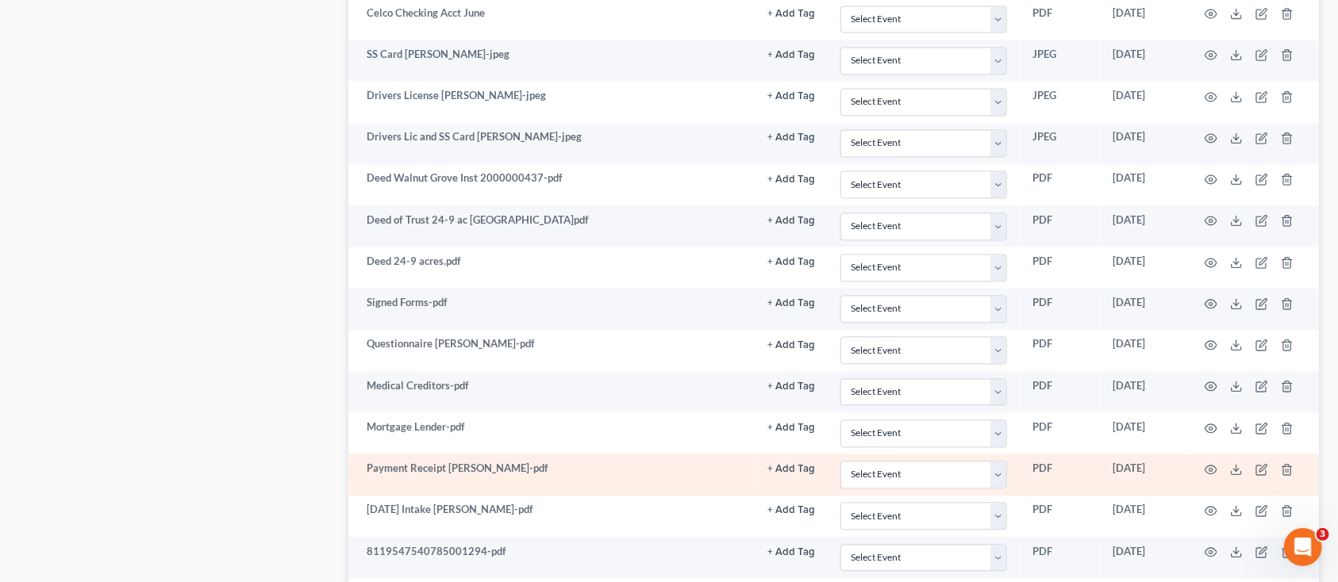
scroll to position [1743, 0]
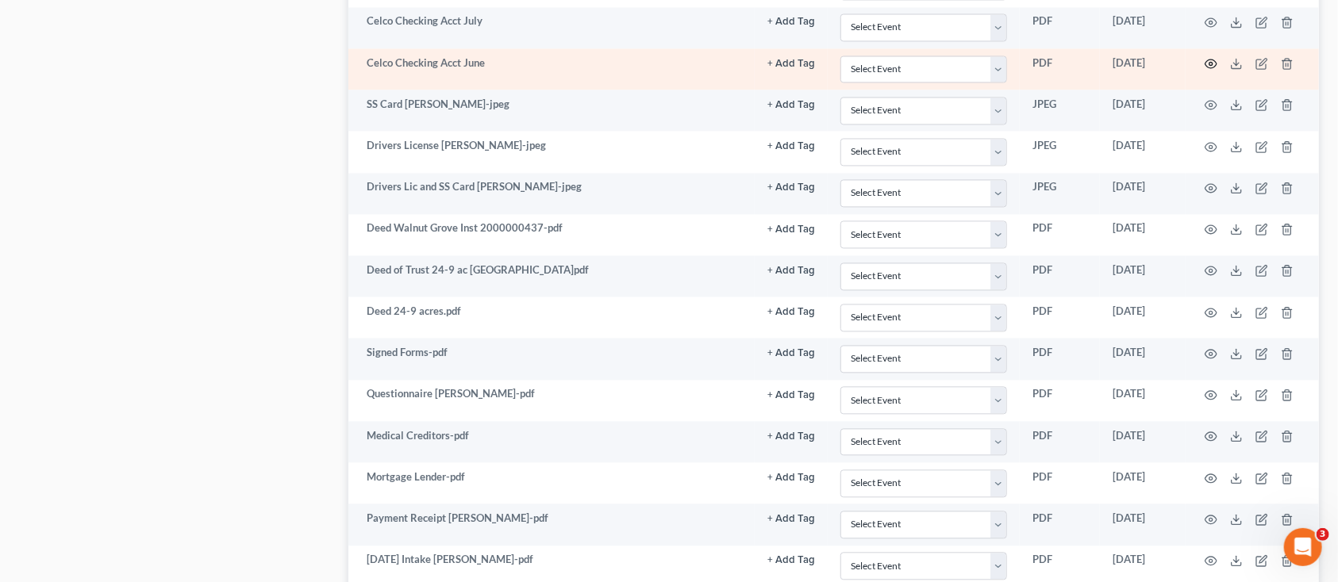
click at [1209, 63] on icon "button" at bounding box center [1211, 64] width 12 height 9
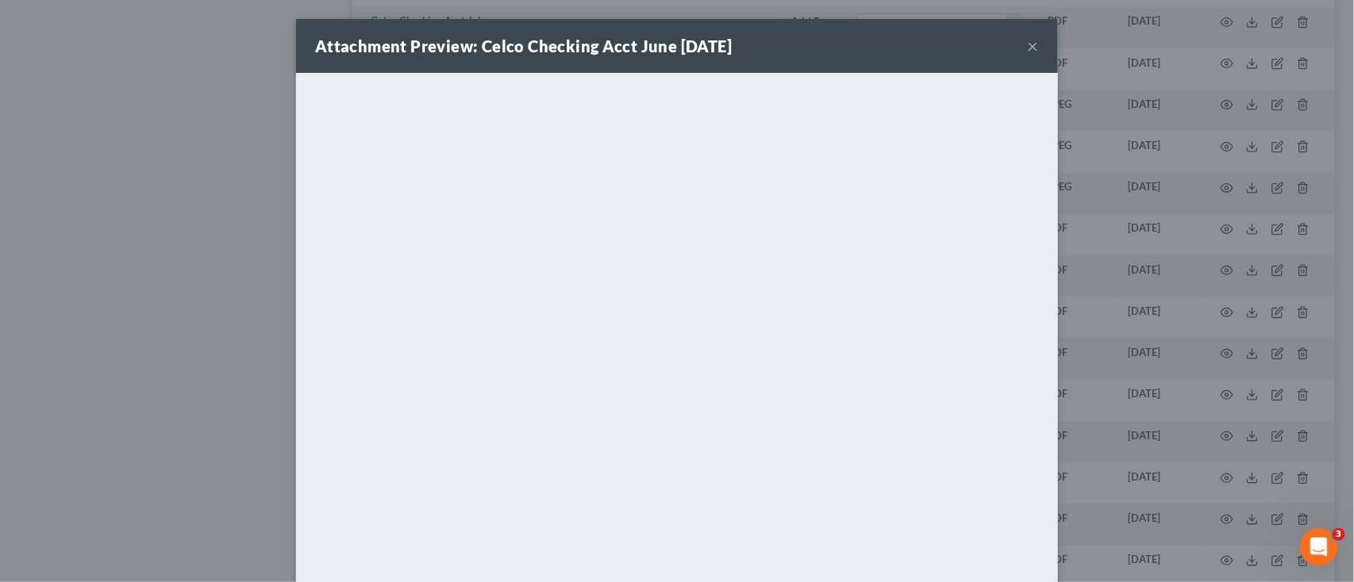
click at [1028, 45] on button "×" at bounding box center [1033, 46] width 11 height 19
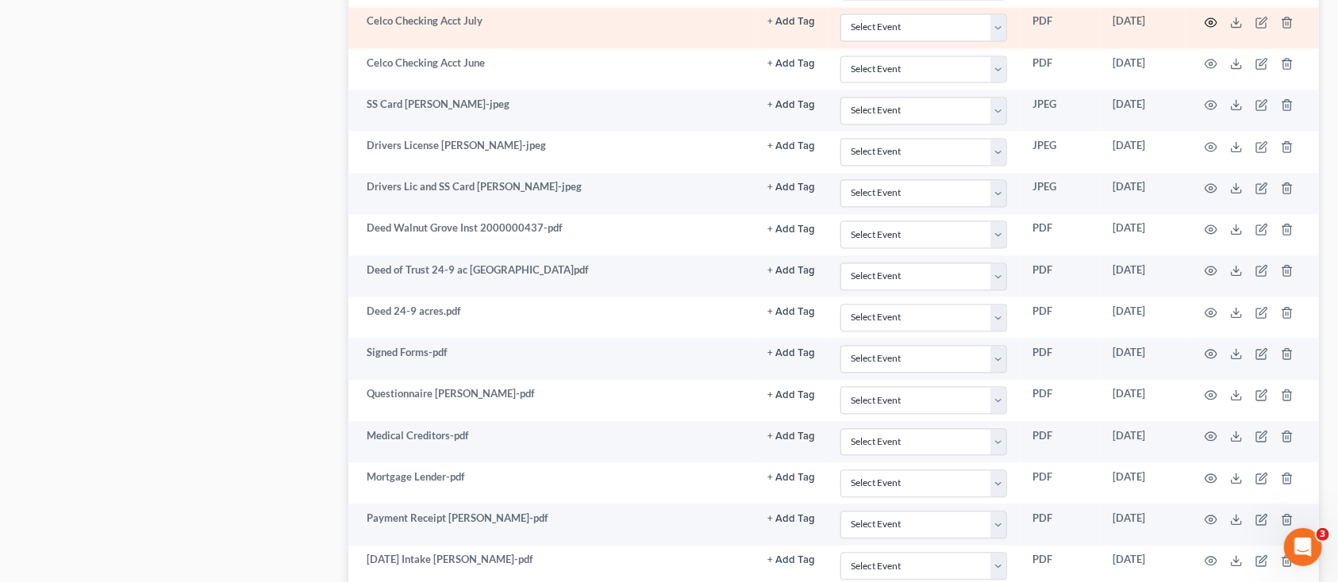
click at [1213, 23] on icon "button" at bounding box center [1211, 22] width 13 height 13
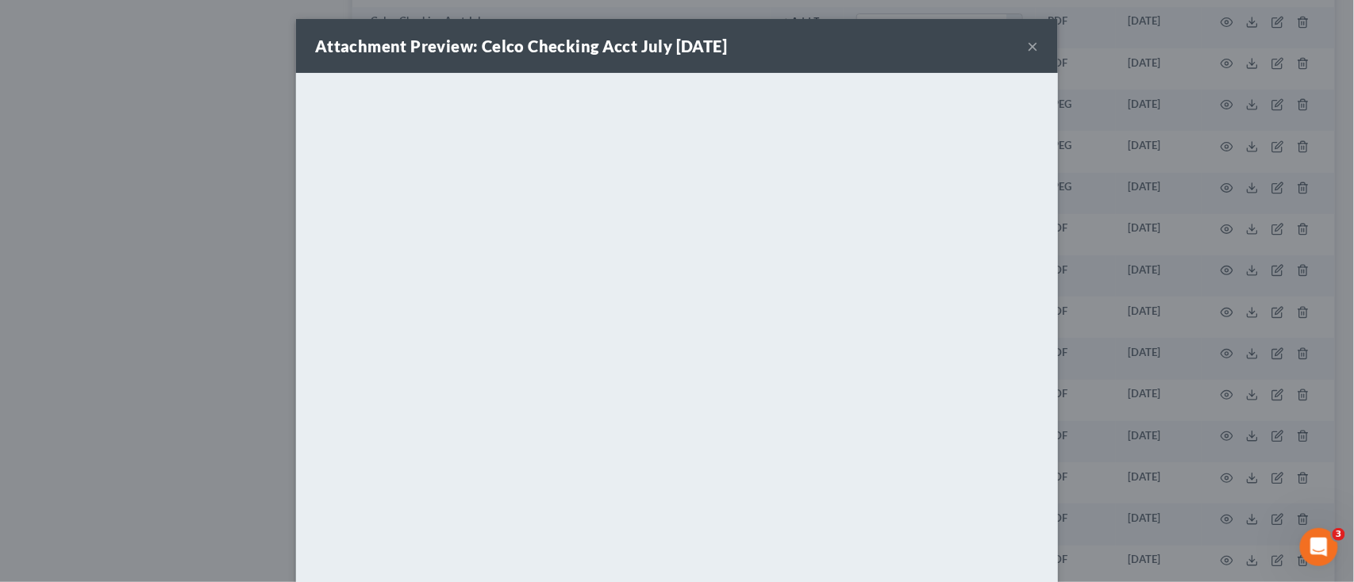
click at [1028, 46] on button "×" at bounding box center [1033, 46] width 11 height 19
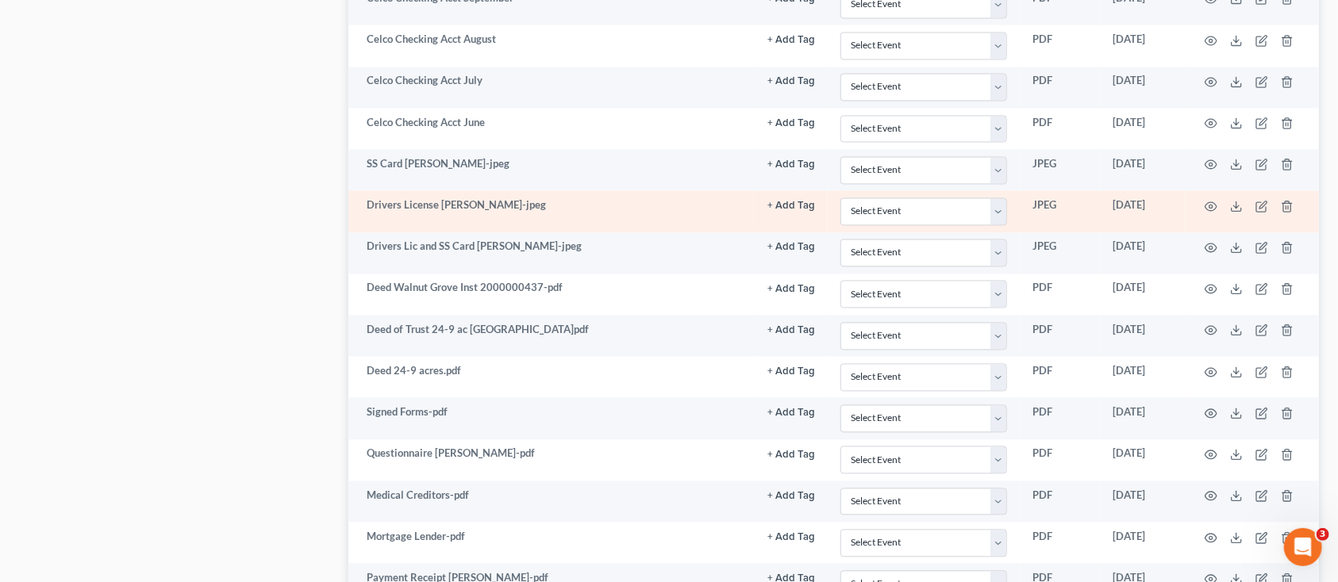
scroll to position [1636, 0]
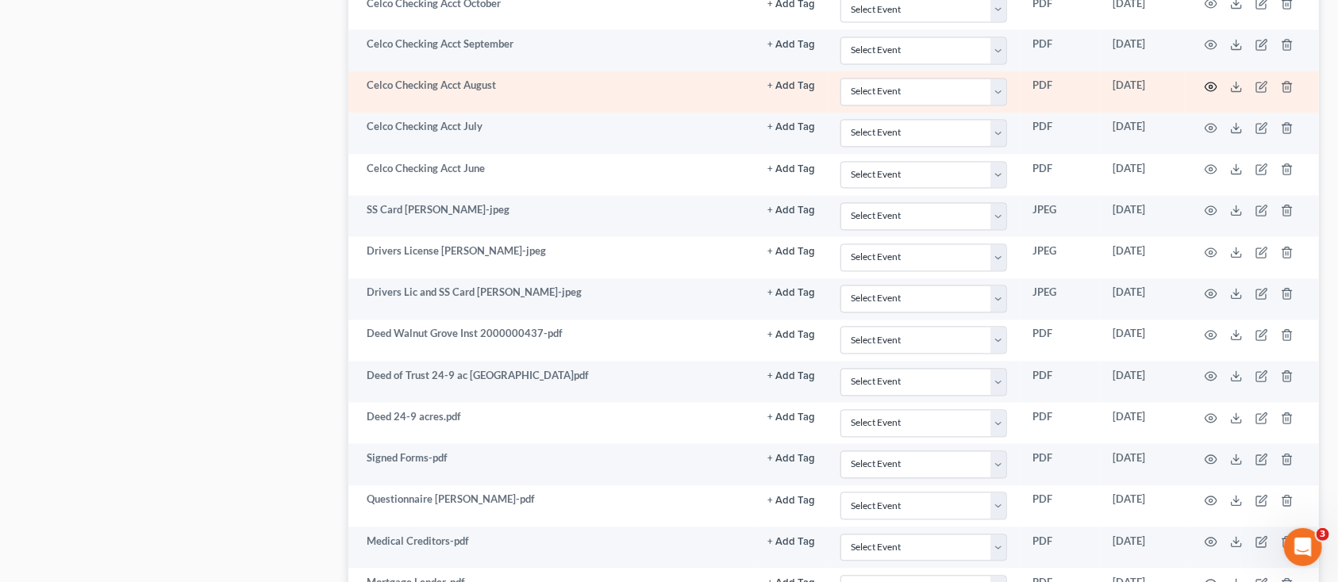
click at [1214, 88] on icon "button" at bounding box center [1211, 87] width 13 height 13
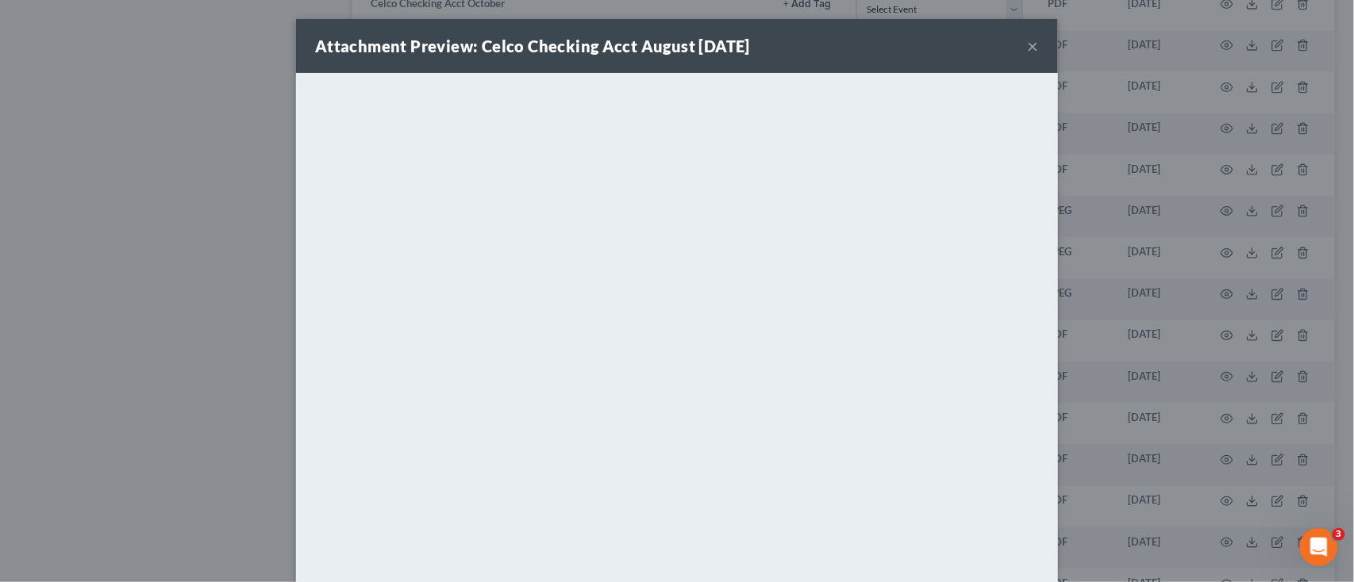
click at [1028, 43] on button "×" at bounding box center [1033, 46] width 11 height 19
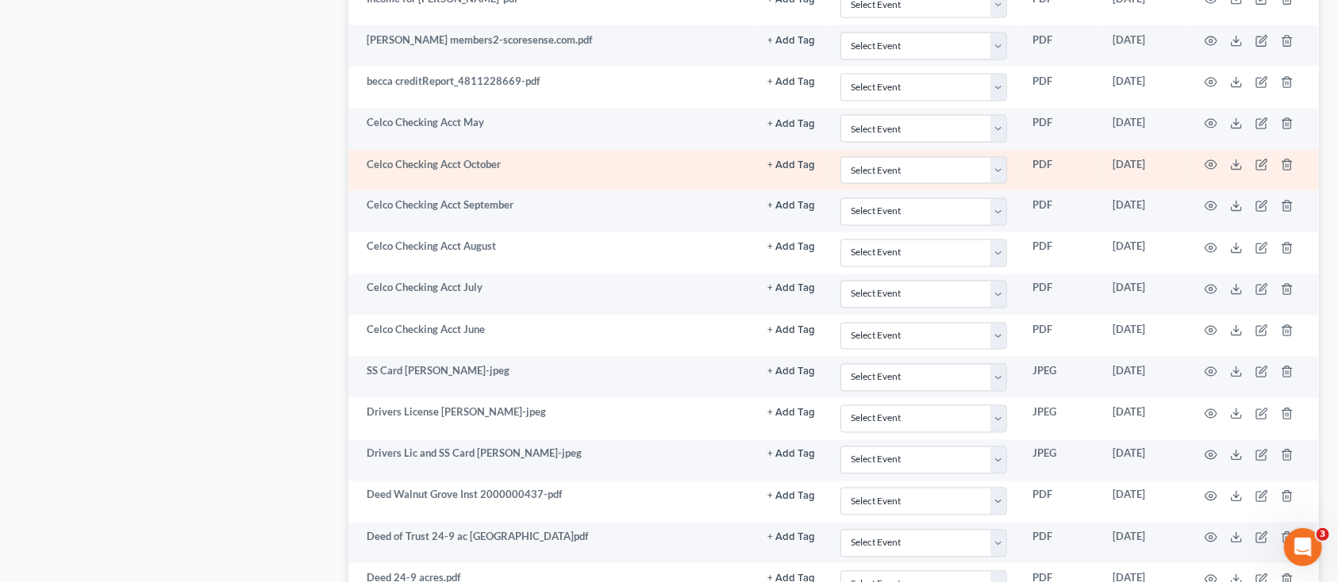
scroll to position [1425, 0]
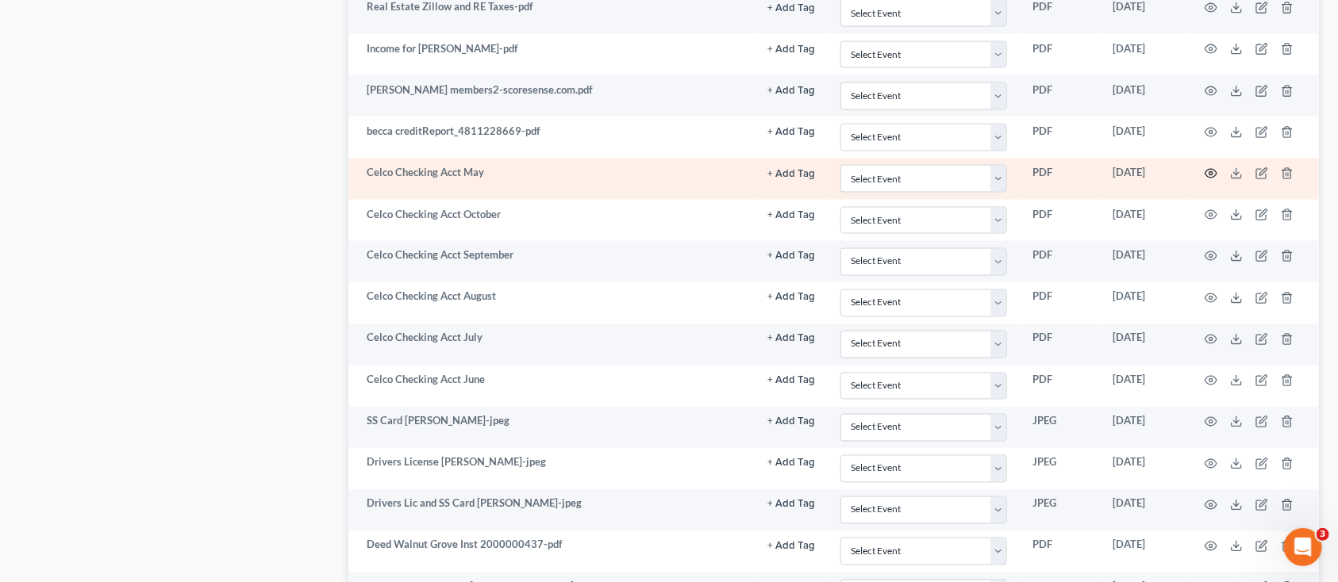
click at [1208, 174] on icon "button" at bounding box center [1211, 173] width 13 height 13
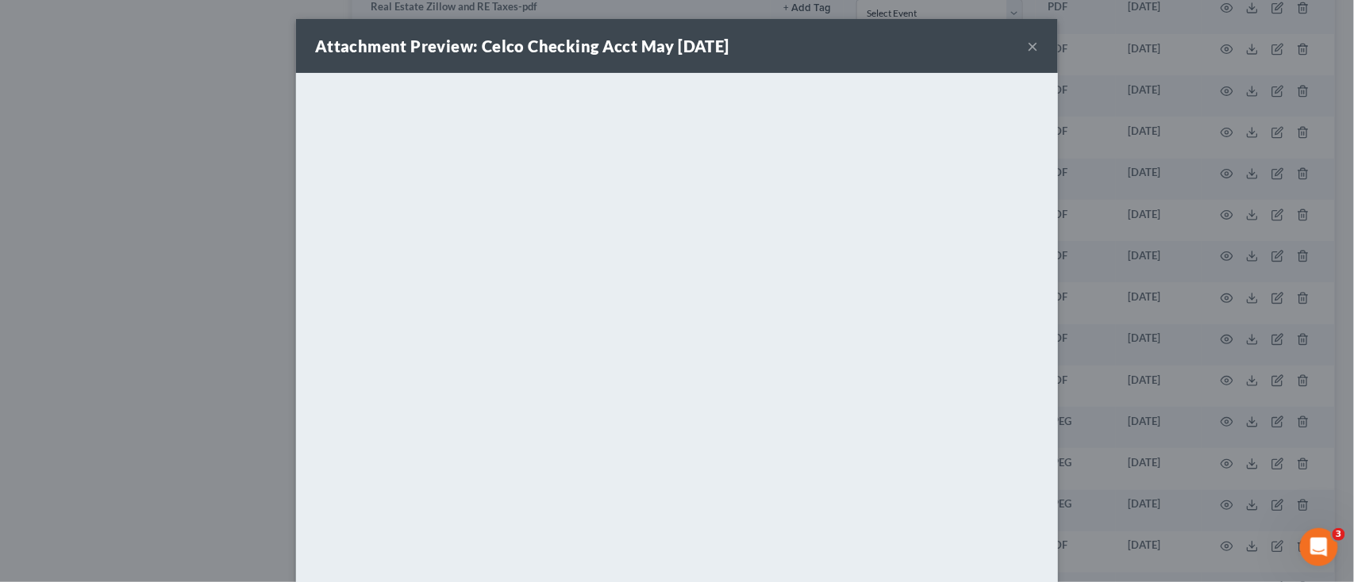
click at [1028, 48] on button "×" at bounding box center [1033, 46] width 11 height 19
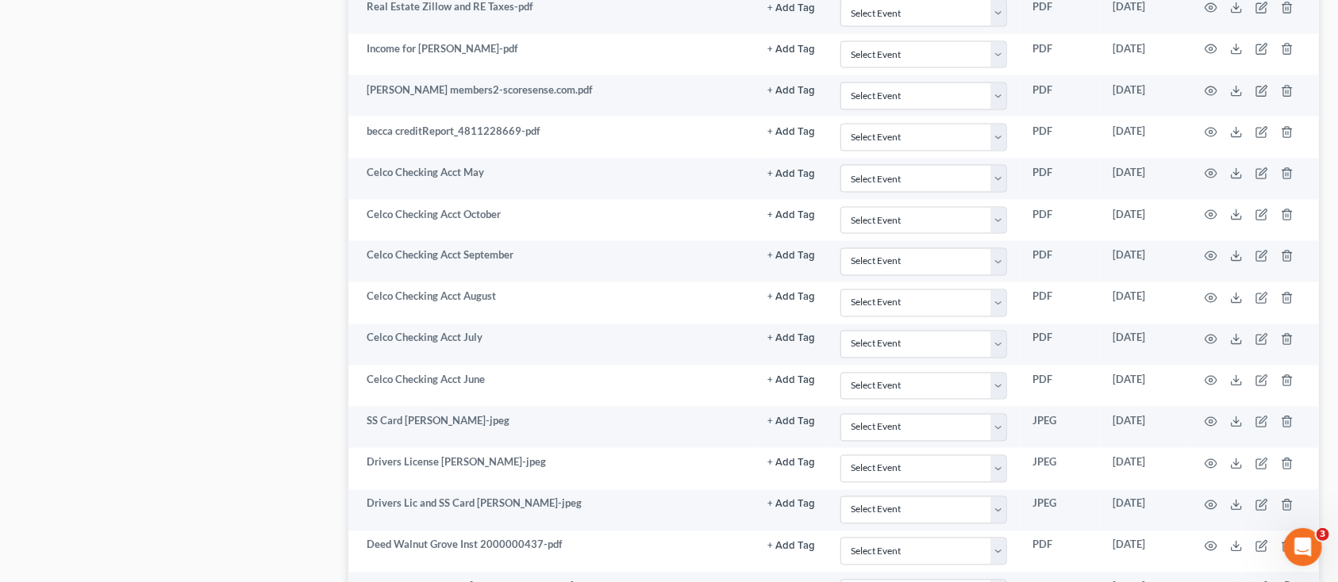
scroll to position [1319, 0]
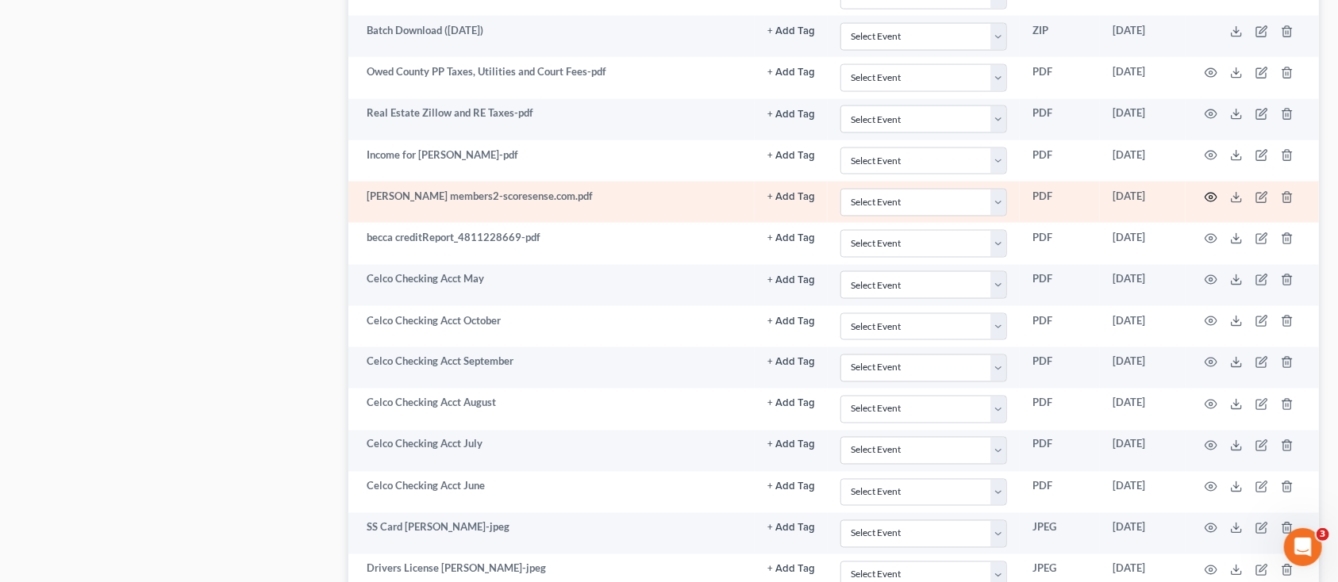
click at [1216, 197] on icon "button" at bounding box center [1211, 197] width 12 height 9
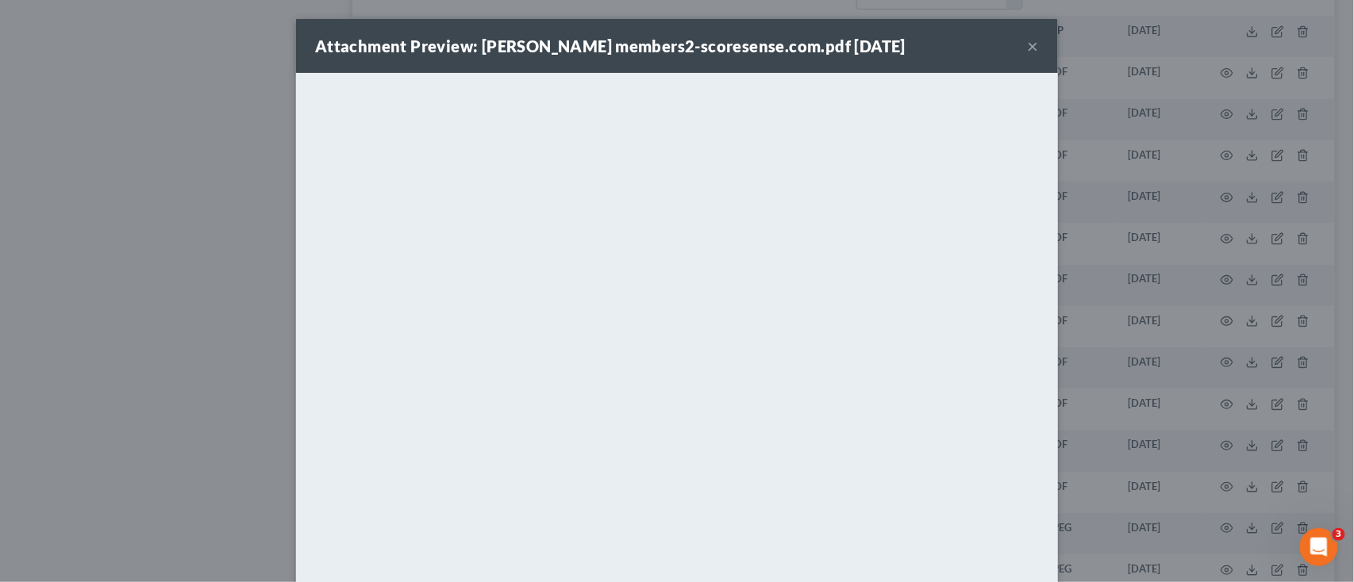
click at [1028, 44] on button "×" at bounding box center [1033, 46] width 11 height 19
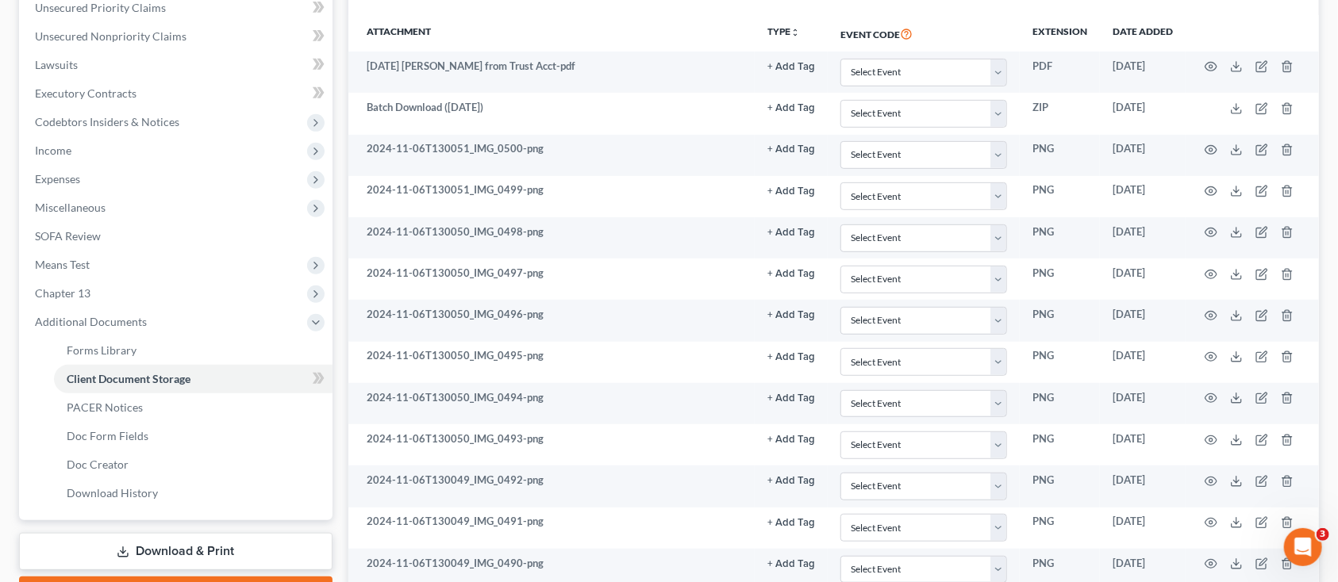
scroll to position [367, 0]
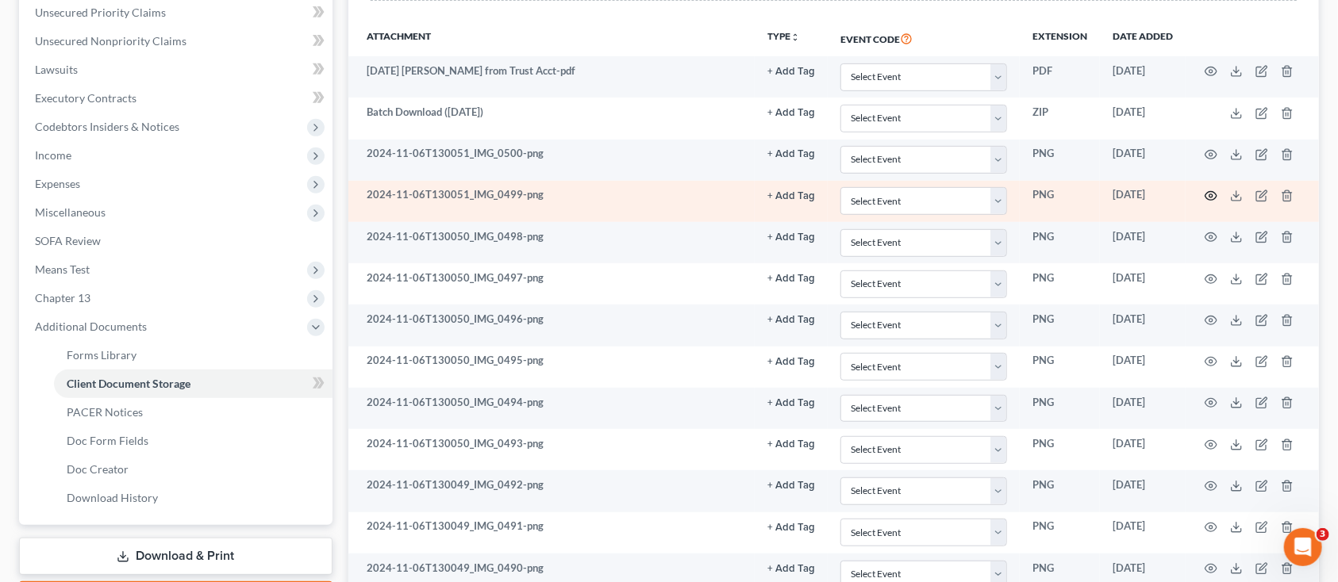
click at [1216, 198] on icon "button" at bounding box center [1211, 196] width 13 height 13
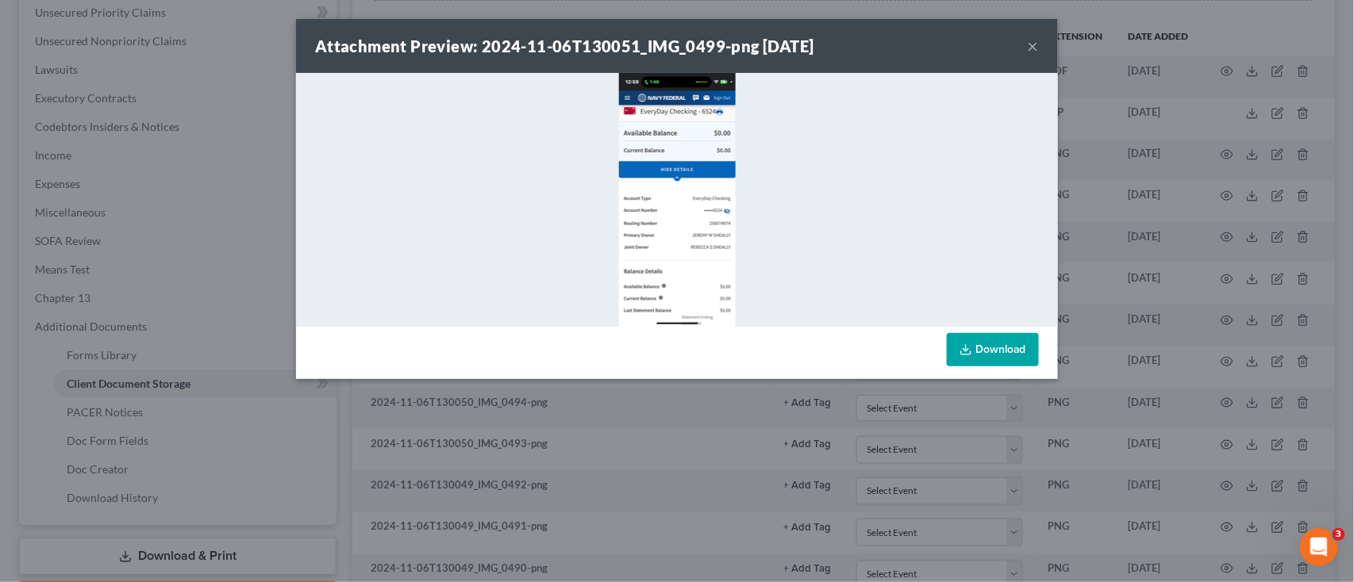
click at [971, 227] on div at bounding box center [677, 200] width 762 height 254
click at [654, 140] on img at bounding box center [677, 200] width 117 height 254
click at [990, 338] on link "Download" at bounding box center [993, 349] width 92 height 33
click at [1025, 38] on div "Attachment Preview: 2024-11-06T130051_IMG_0499-png 06/05/2025 ×" at bounding box center [677, 46] width 762 height 54
click at [1030, 41] on button "×" at bounding box center [1033, 46] width 11 height 19
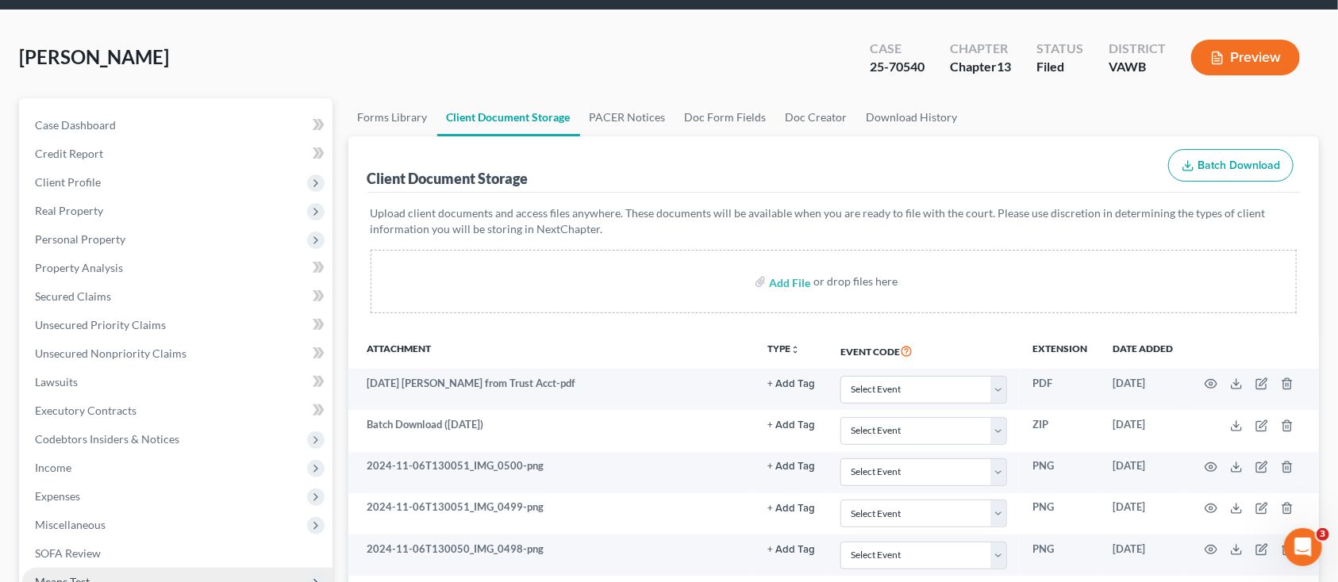
scroll to position [49, 0]
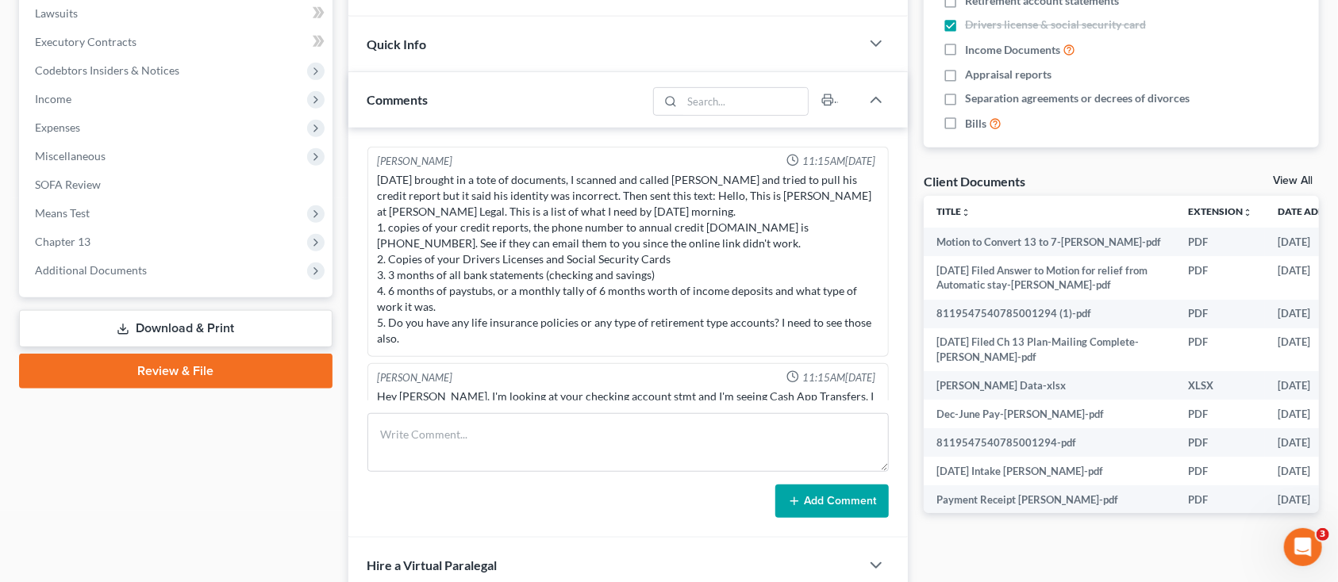
scroll to position [705, 0]
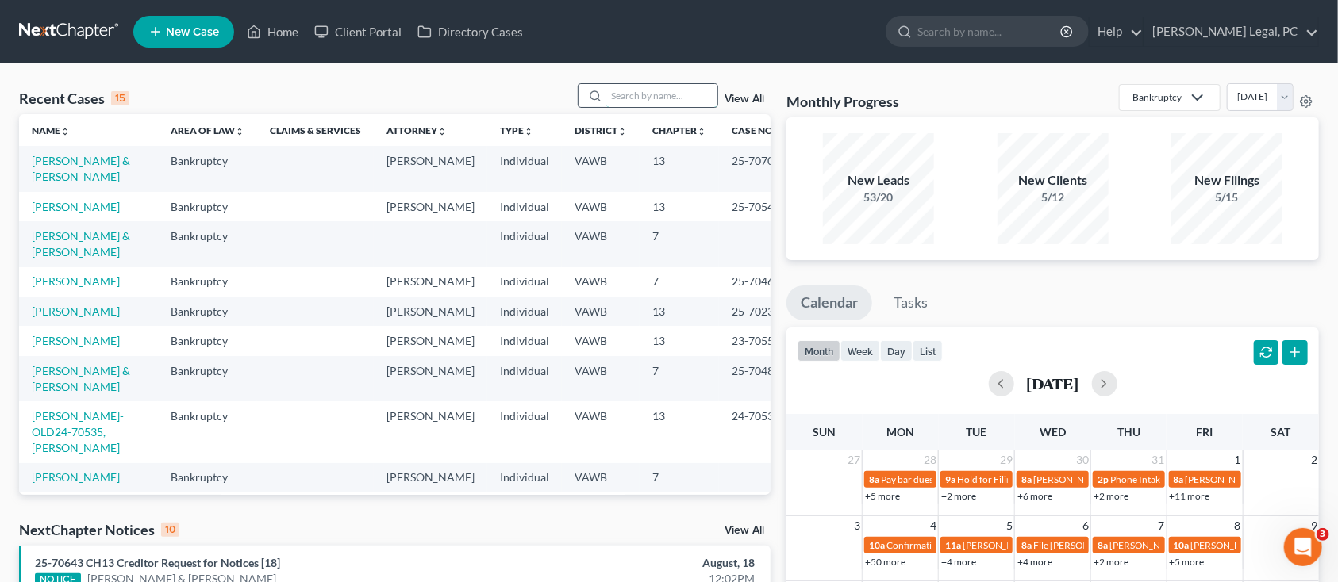
click at [607, 102] on input "search" at bounding box center [661, 95] width 111 height 23
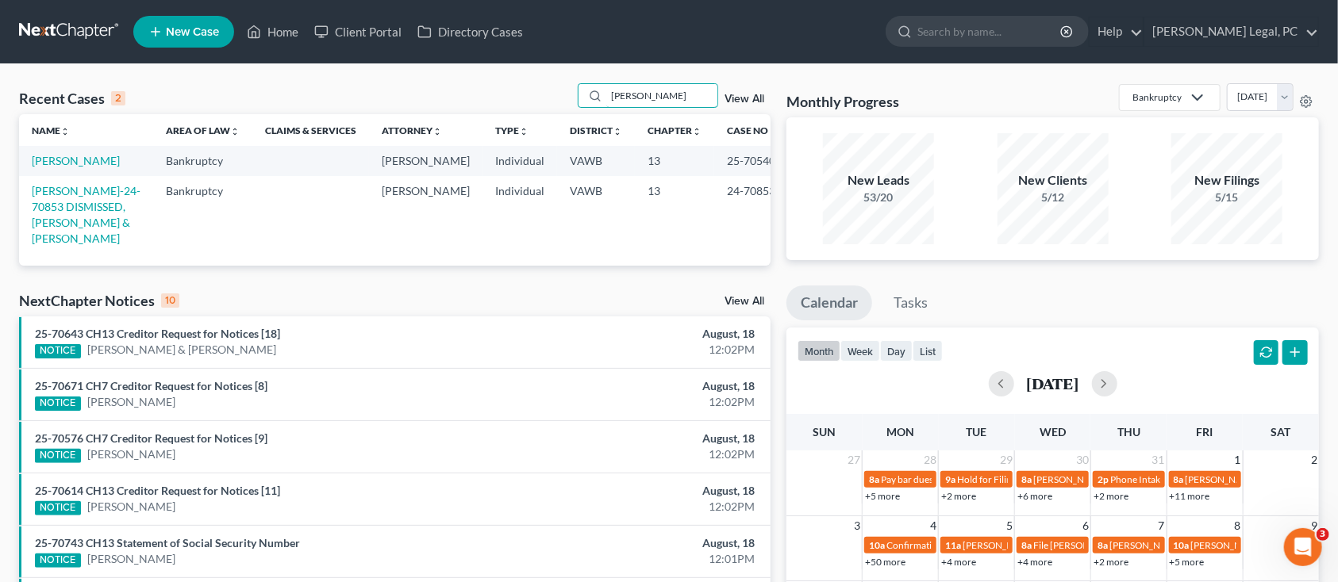
type input "sheally"
click at [71, 213] on td "Sheally-24-70853 DISMISSED, Jeremy & Sheally, Rebecca" at bounding box center [86, 214] width 134 height 77
click at [71, 198] on td "Sheally-24-70853 DISMISSED, Jeremy & Sheally, Rebecca" at bounding box center [86, 214] width 134 height 77
click at [72, 202] on link "Sheally-24-70853 DISMISSED, Jeremy & Sheally, Rebecca" at bounding box center [86, 214] width 109 height 61
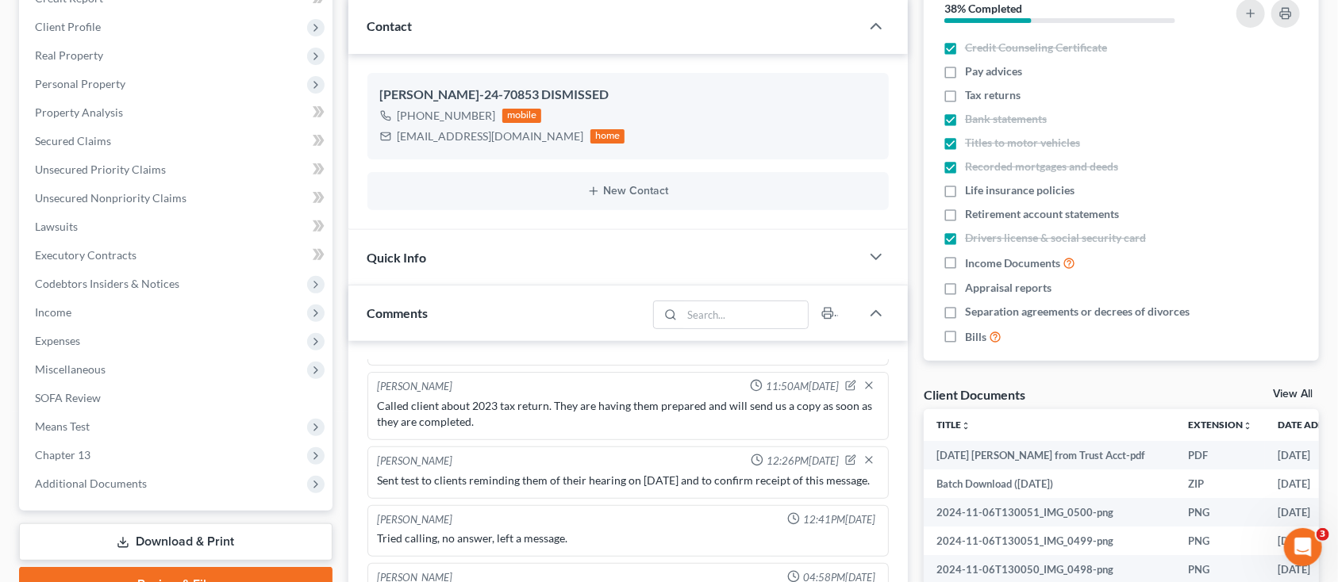
scroll to position [211, 0]
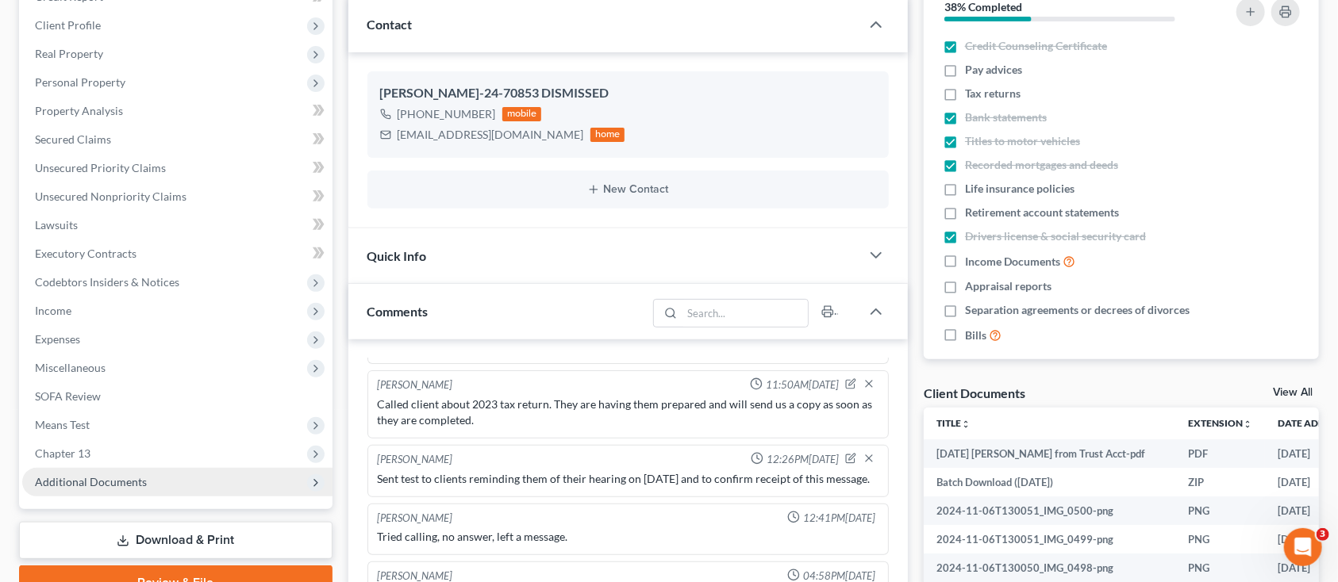
click at [99, 483] on span "Additional Documents" at bounding box center [91, 481] width 112 height 13
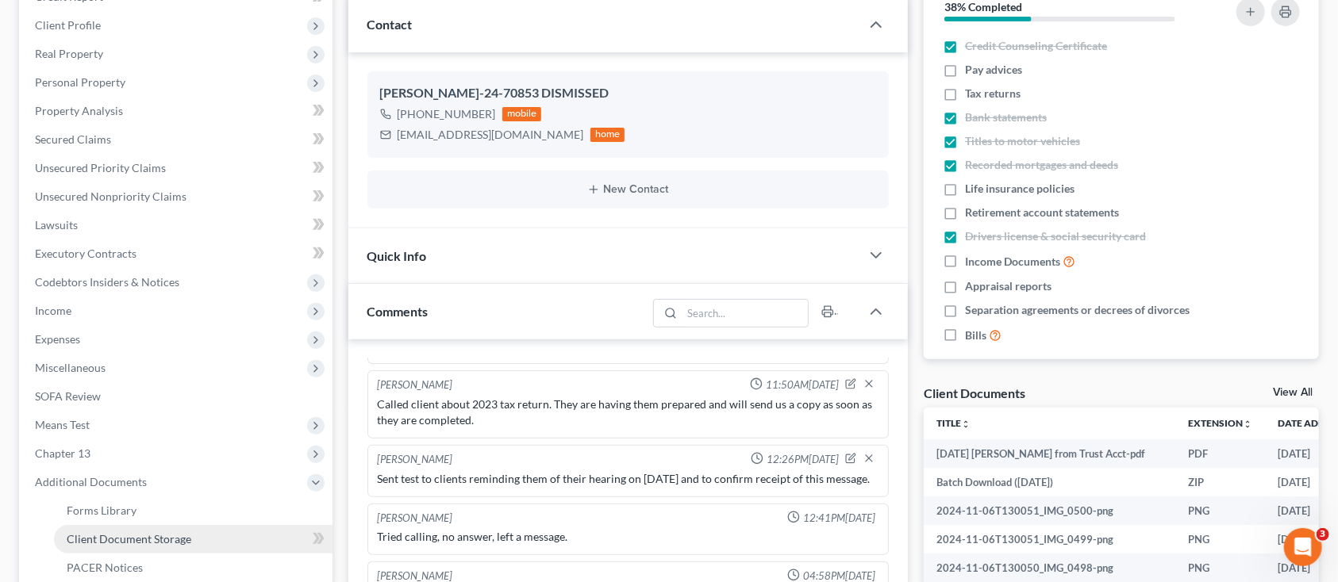
click at [98, 535] on span "Client Document Storage" at bounding box center [129, 538] width 125 height 13
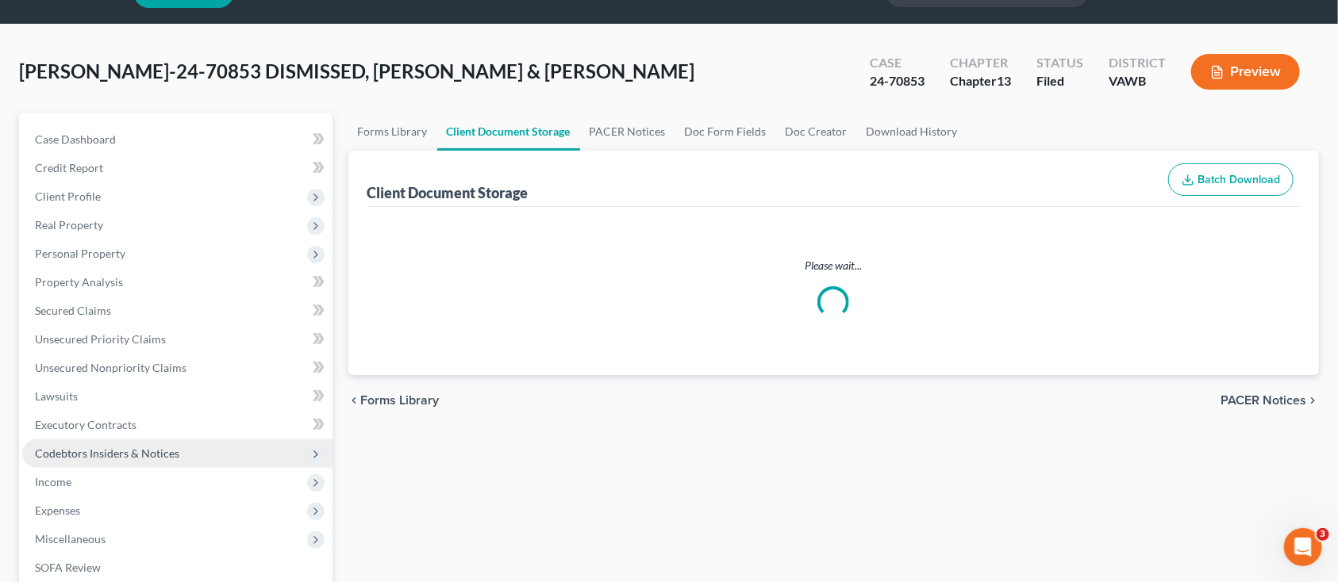
select select "0"
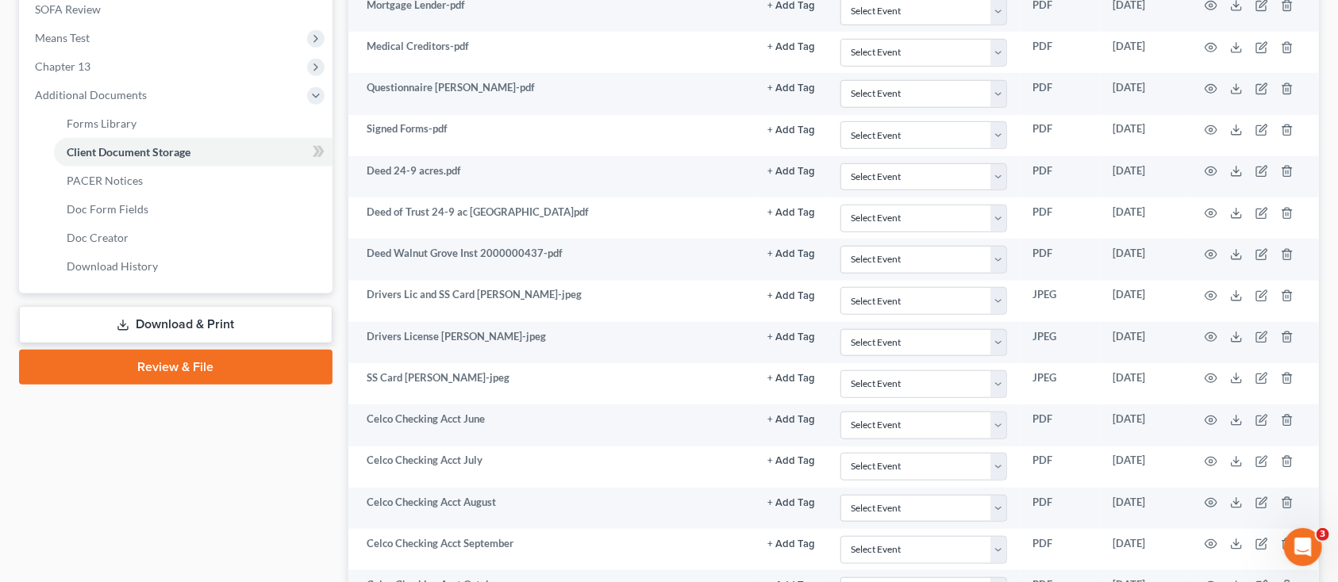
scroll to position [635, 0]
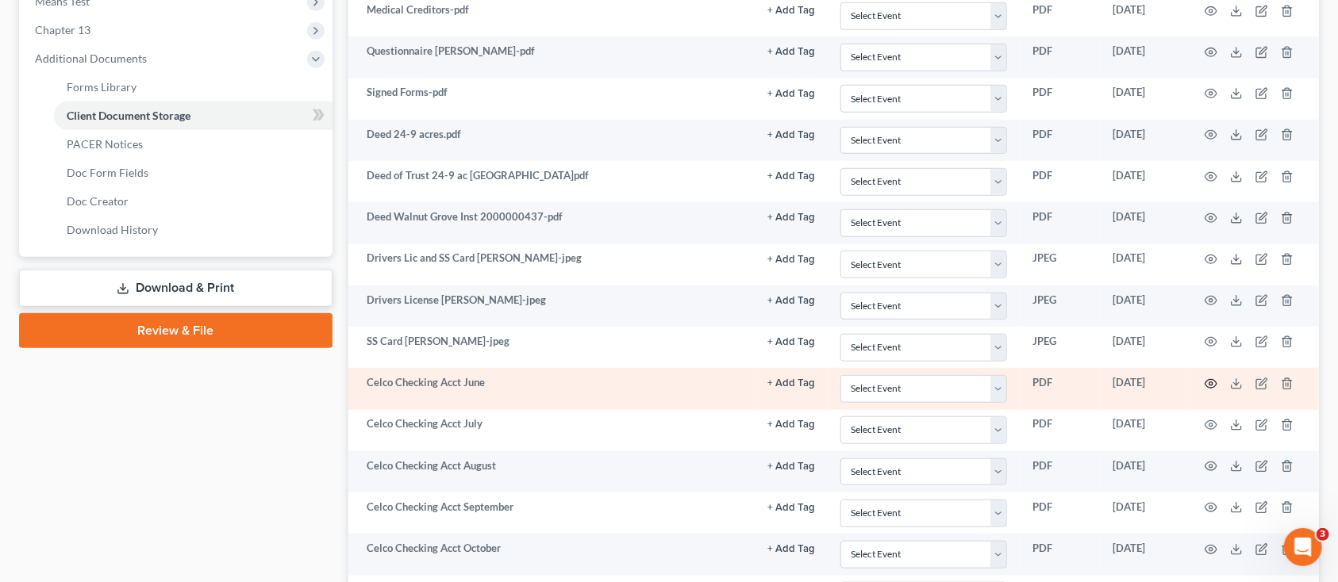
click at [1211, 382] on circle "button" at bounding box center [1210, 383] width 3 height 3
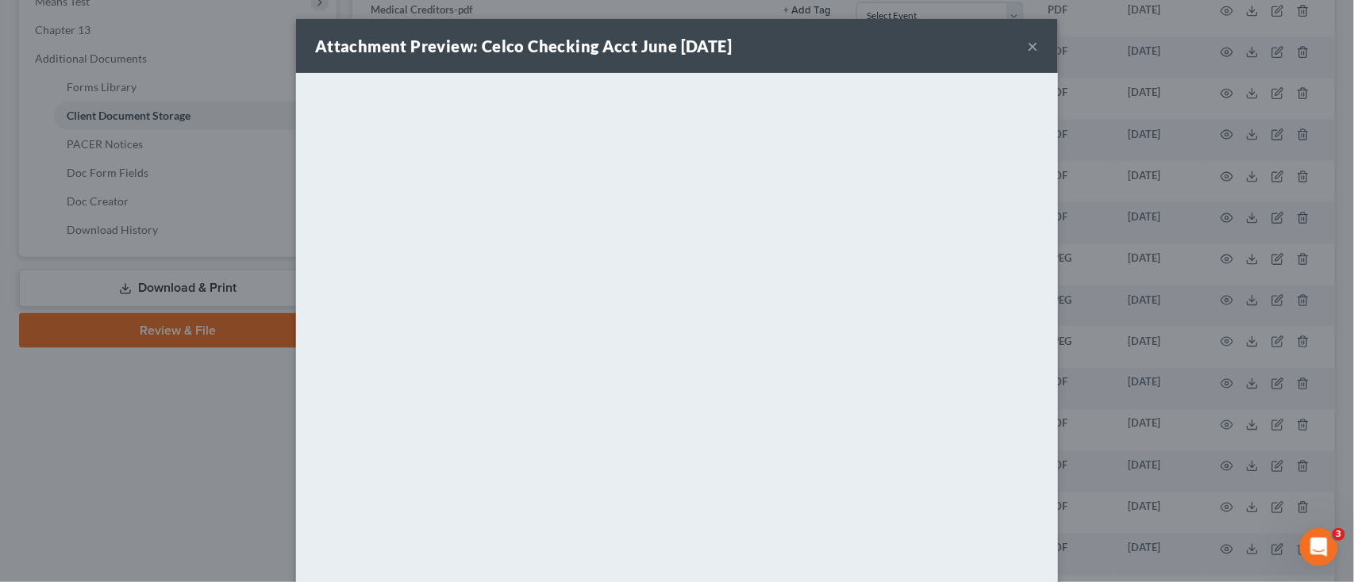
click at [1028, 45] on button "×" at bounding box center [1033, 46] width 11 height 19
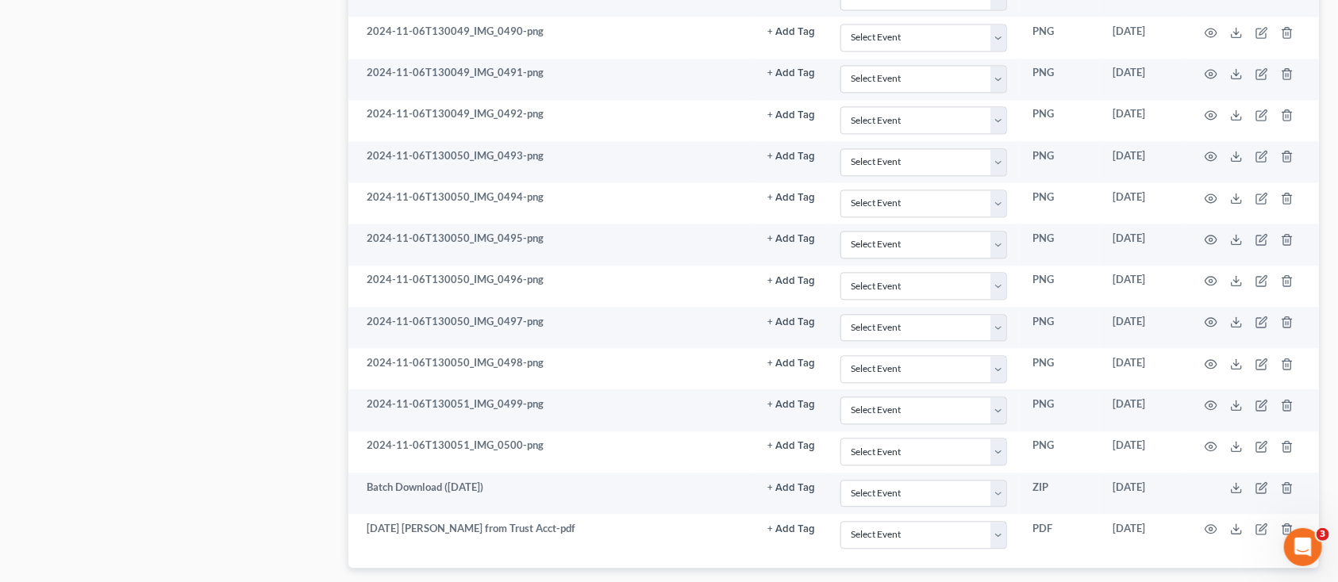
scroll to position [1958, 0]
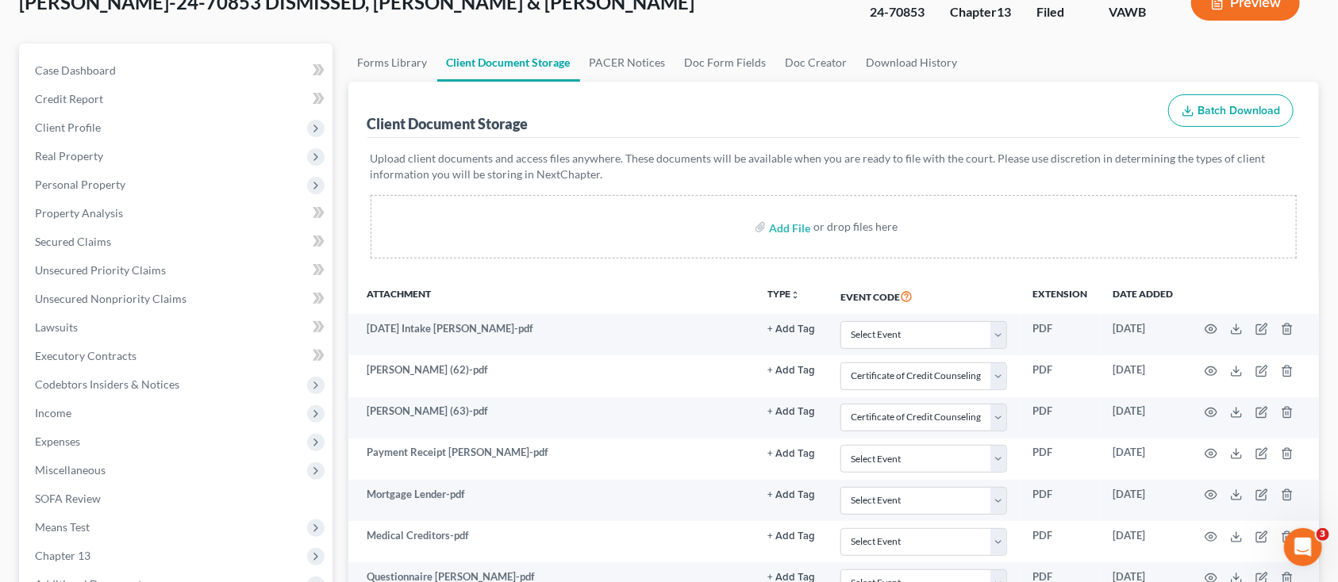
scroll to position [0, 0]
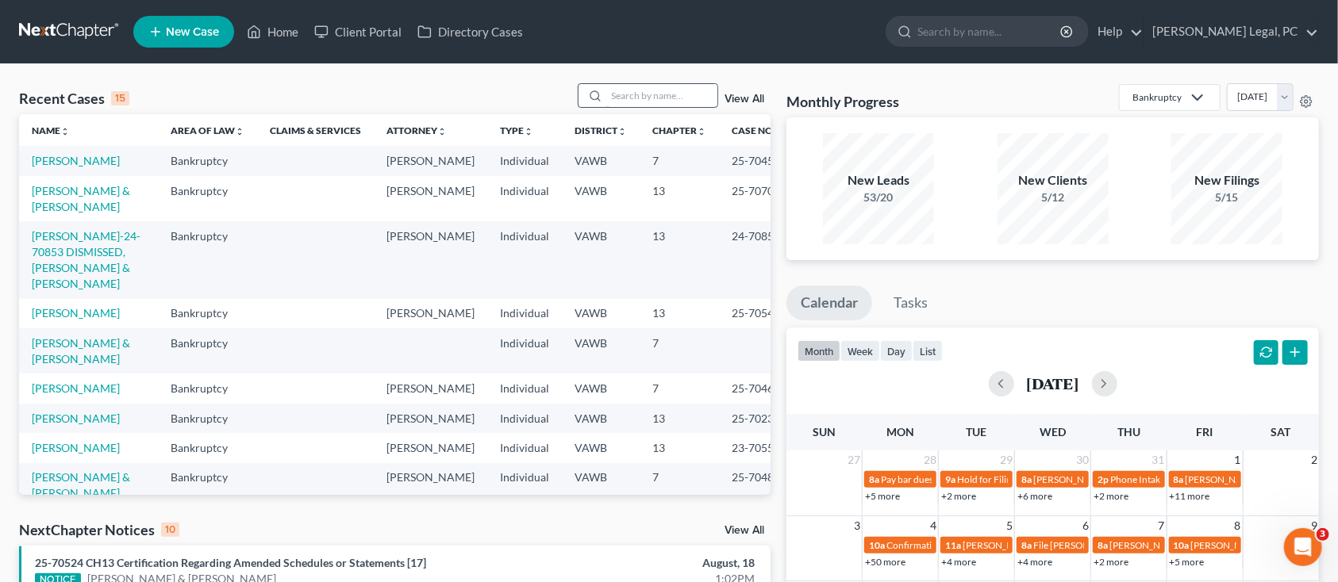
click at [629, 97] on input "search" at bounding box center [661, 95] width 111 height 23
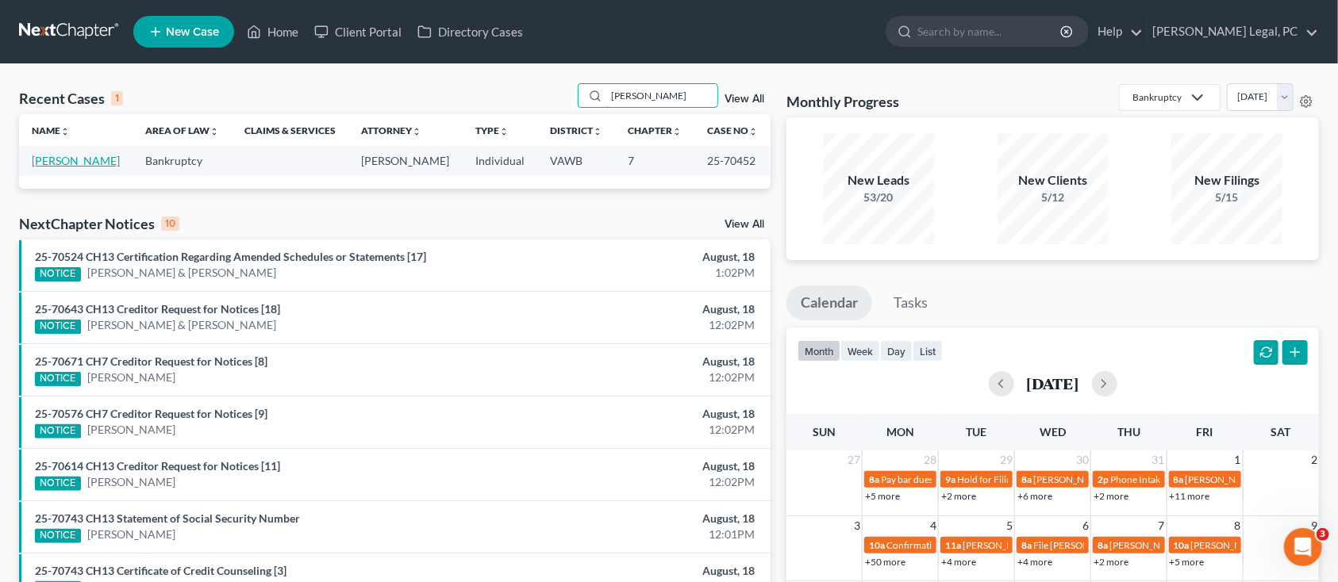
type input "riegel"
click at [76, 162] on link "Riegel, Davida" at bounding box center [76, 160] width 88 height 13
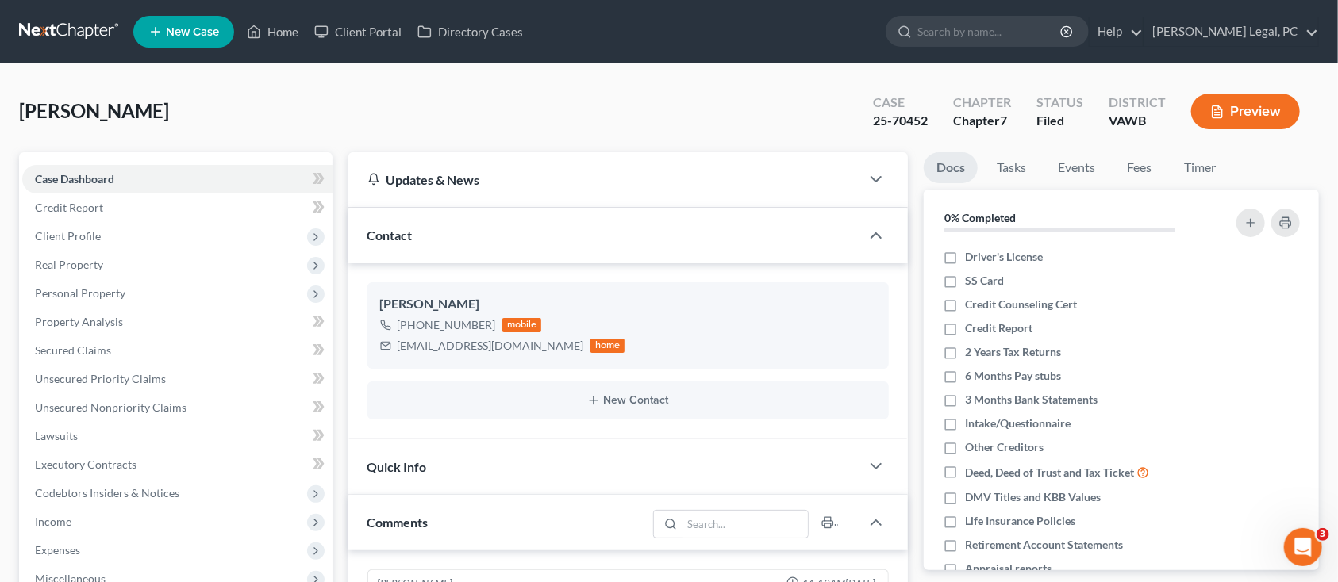
scroll to position [1017, 0]
click at [247, 527] on span "Income" at bounding box center [177, 522] width 310 height 29
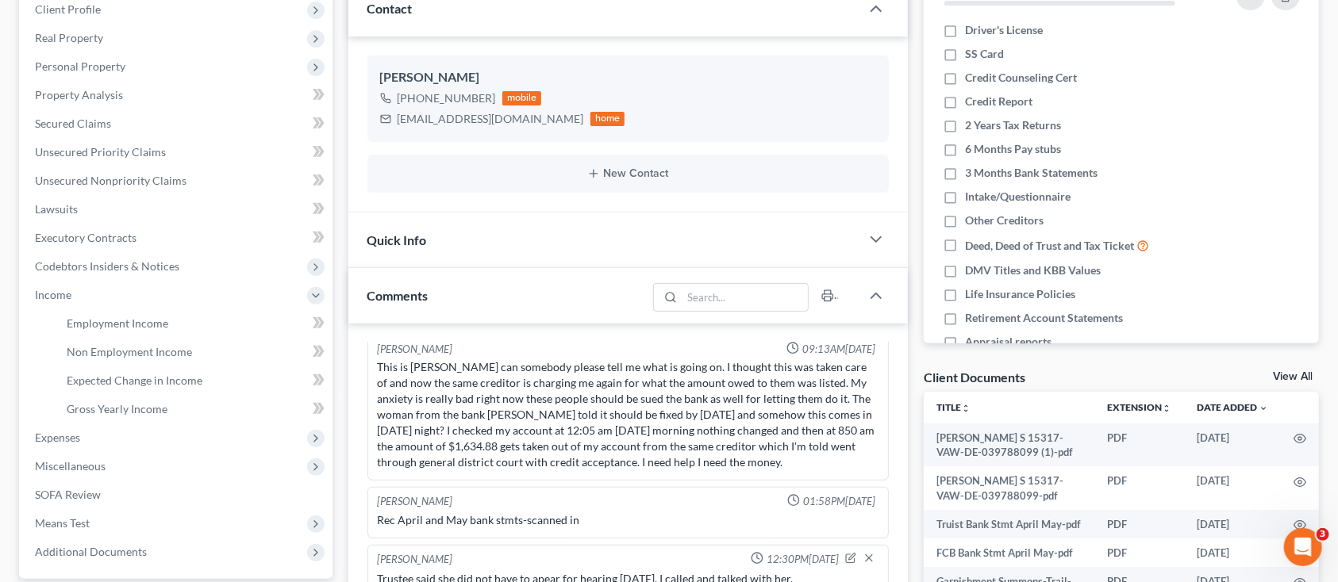
scroll to position [317, 0]
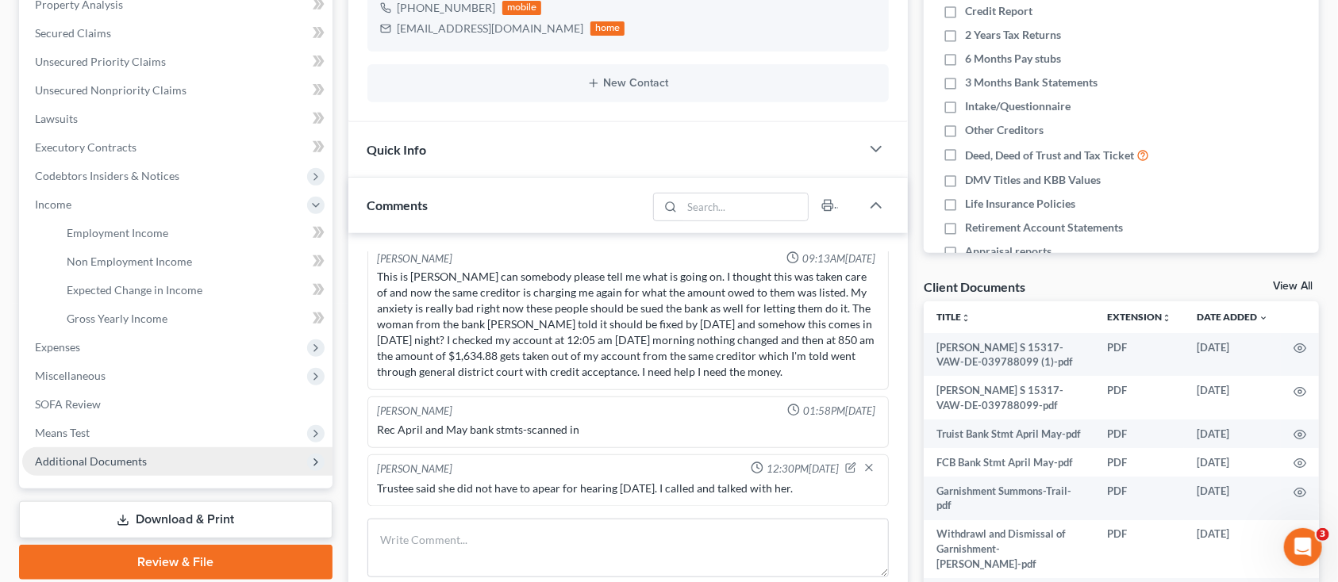
click at [122, 464] on span "Additional Documents" at bounding box center [91, 461] width 112 height 13
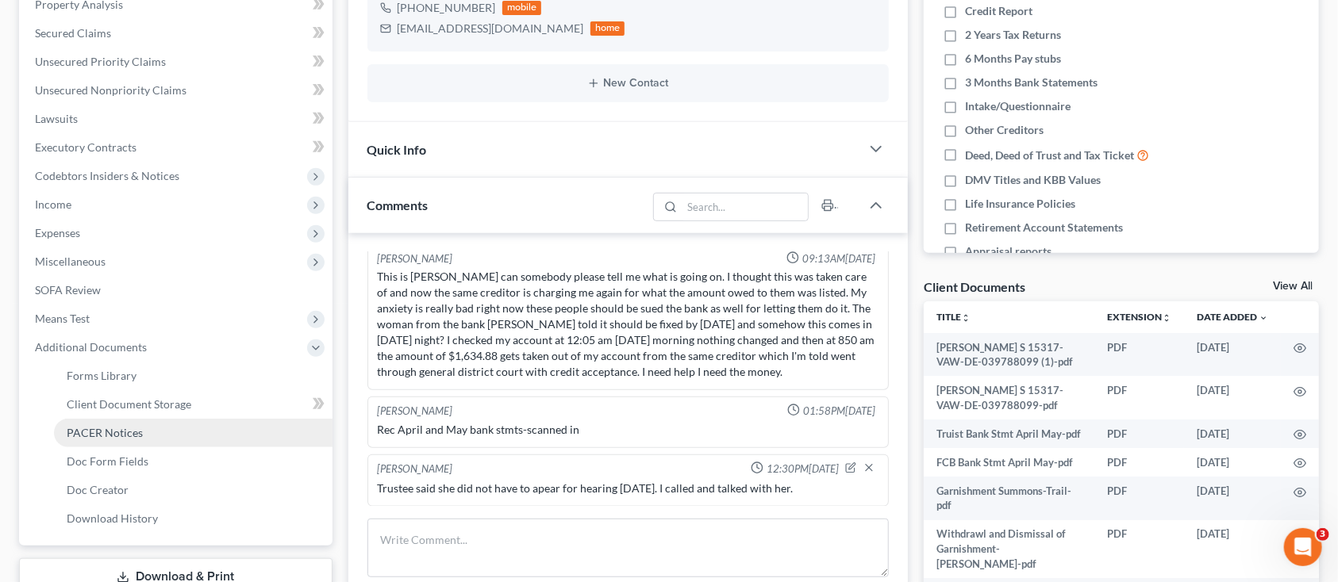
click at [118, 440] on link "PACER Notices" at bounding box center [193, 433] width 279 height 29
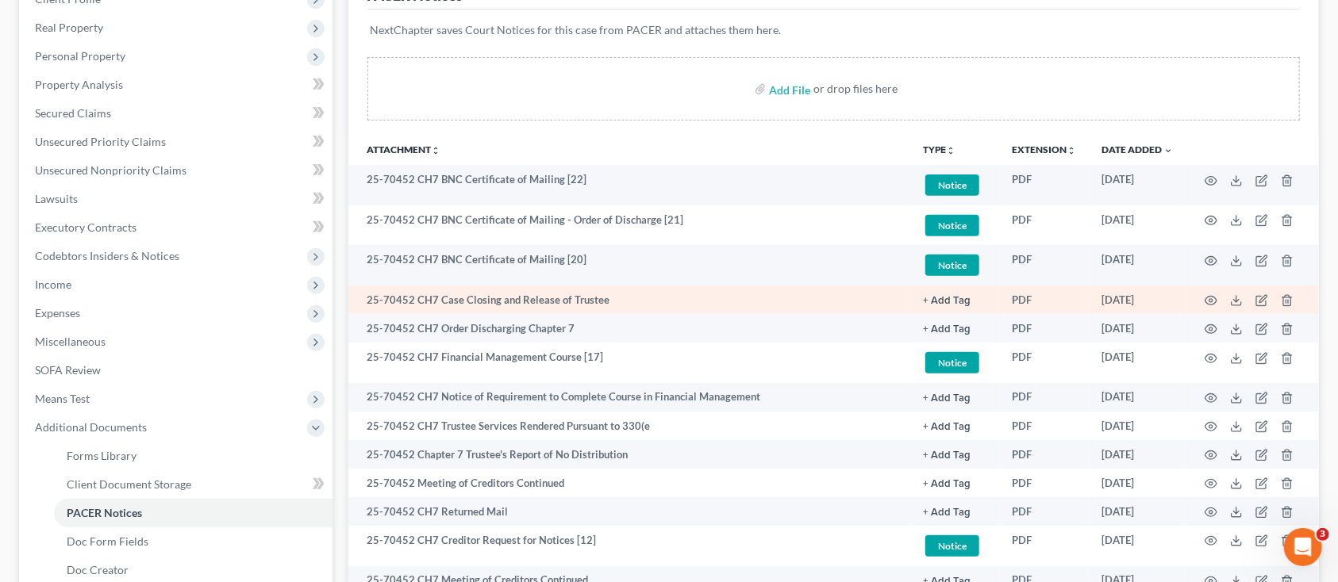
scroll to position [275, 0]
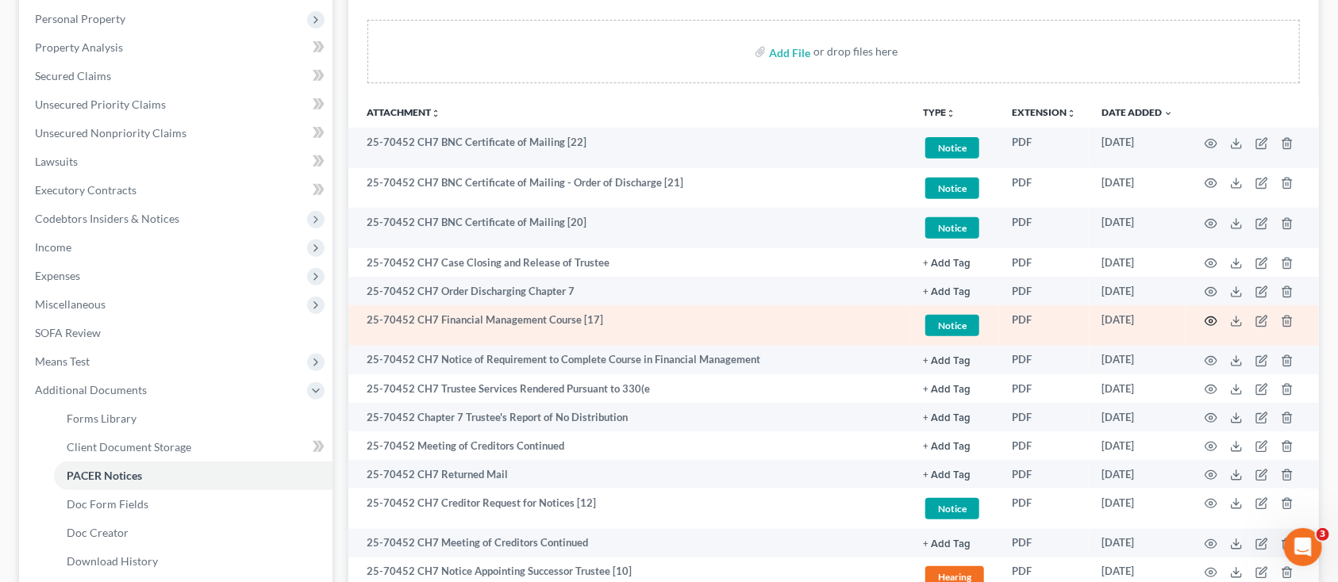
click at [1207, 318] on icon "button" at bounding box center [1211, 321] width 13 height 13
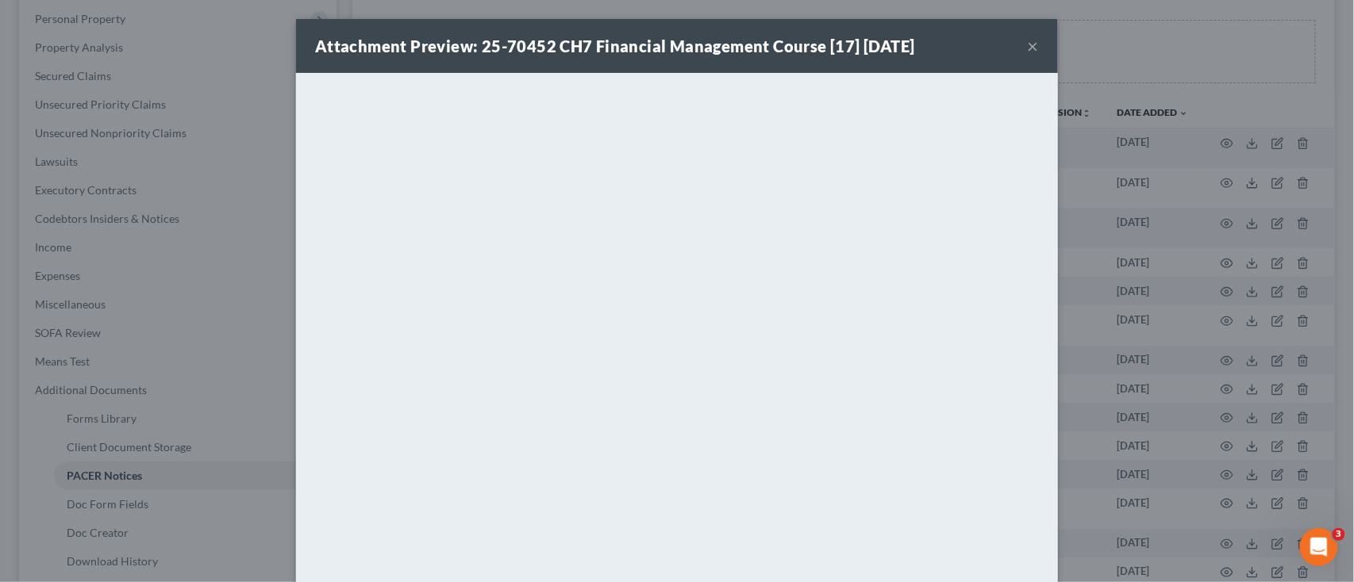
click at [1029, 46] on button "×" at bounding box center [1033, 46] width 11 height 19
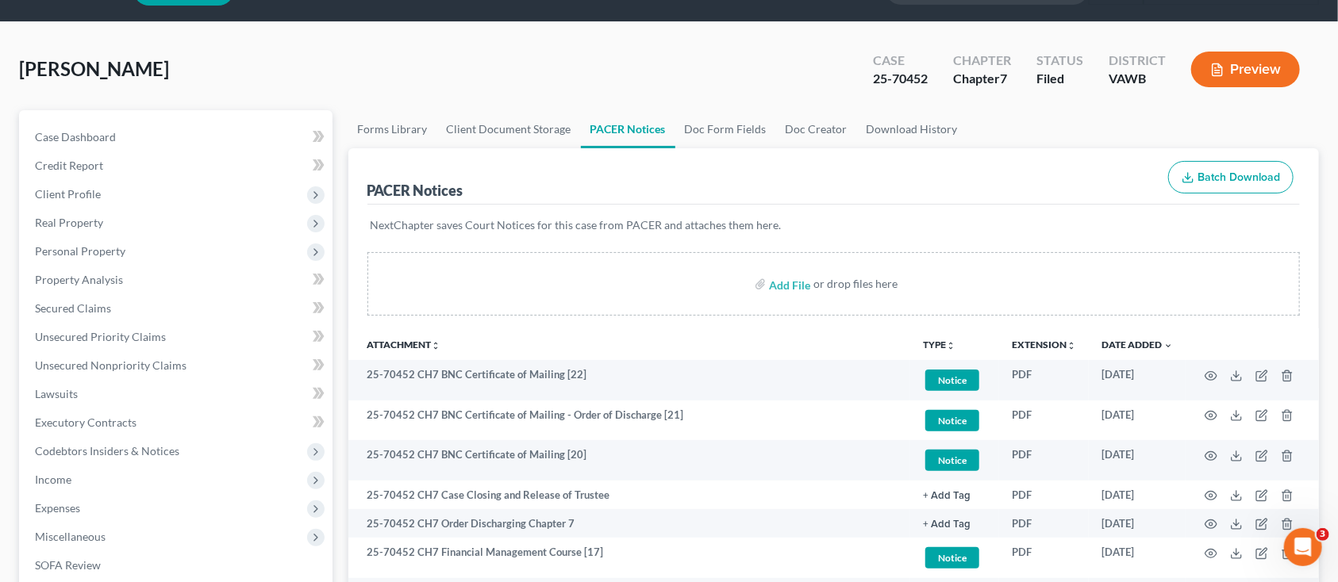
scroll to position [0, 0]
